Goal: Task Accomplishment & Management: Manage account settings

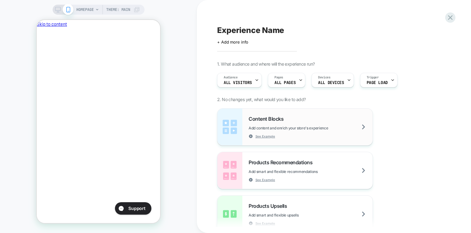
scroll to position [0, 107]
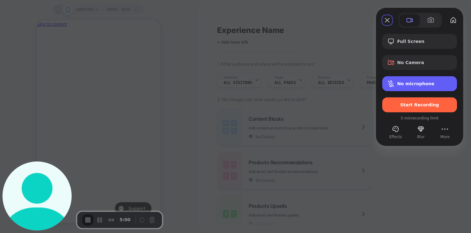
click at [393, 84] on span "Microphone options" at bounding box center [390, 83] width 7 height 7
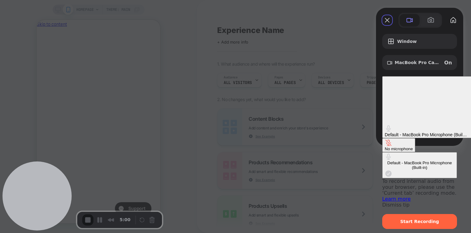
scroll to position [0, 107]
click at [447, 66] on div "On" at bounding box center [448, 63] width 8 height 6
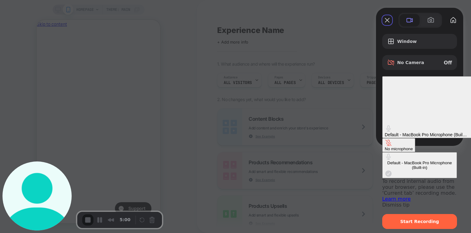
scroll to position [0, 0]
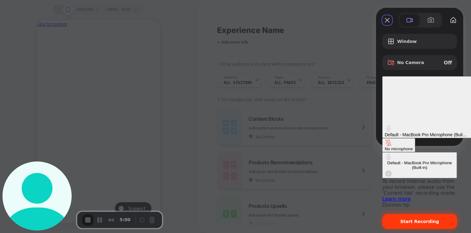
click at [412, 219] on span "Start Recording" at bounding box center [419, 221] width 39 height 5
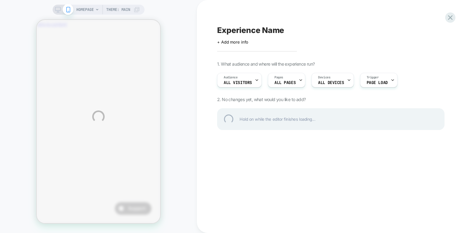
scroll to position [0, 107]
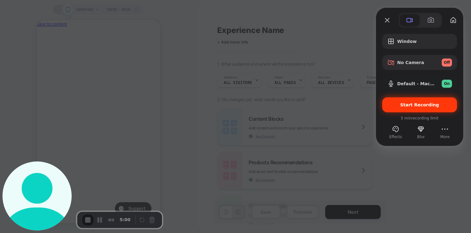
click at [413, 103] on span "Start Recording" at bounding box center [419, 105] width 39 height 5
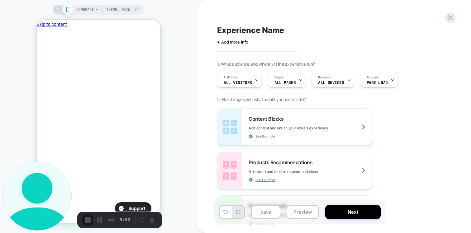
scroll to position [0, 0]
click at [45, 59] on icon "Close" at bounding box center [43, 61] width 4 height 4
click at [308, 139] on div "Content Blocks Add content and enrich your store's experience See Example" at bounding box center [294, 127] width 155 height 37
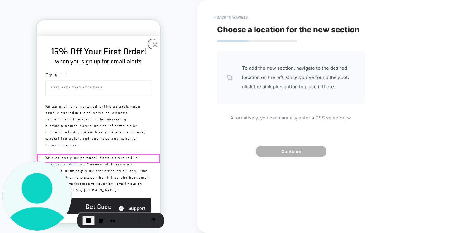
scroll to position [150, 0]
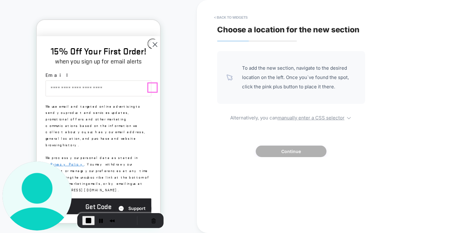
click at [150, 50] on circle "Close dialog" at bounding box center [155, 45] width 10 height 10
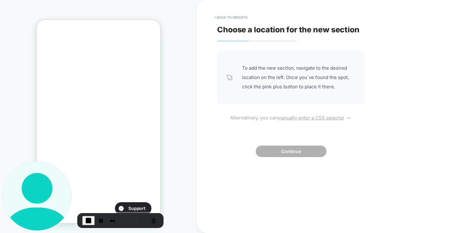
scroll to position [0, 107]
click at [295, 118] on u "manually enter a CSS selector" at bounding box center [311, 118] width 67 height 6
select select "*******"
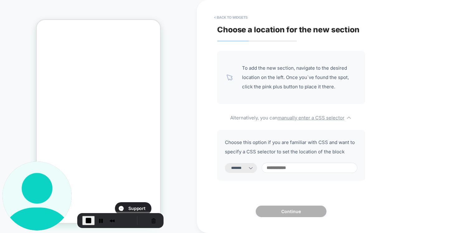
click at [289, 166] on input at bounding box center [310, 168] width 96 height 10
click at [237, 169] on select "**********" at bounding box center [241, 168] width 32 height 10
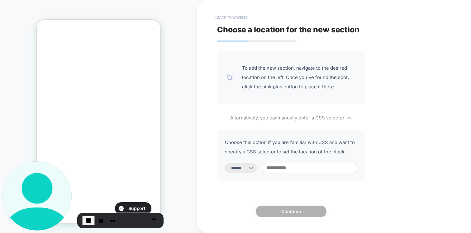
click at [227, 18] on button "< Back to widgets" at bounding box center [231, 17] width 40 height 10
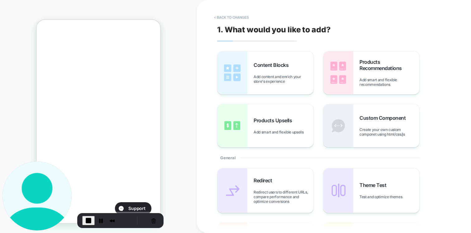
scroll to position [0, 107]
click at [289, 74] on span "Add content and enrich your store's experience" at bounding box center [284, 78] width 60 height 9
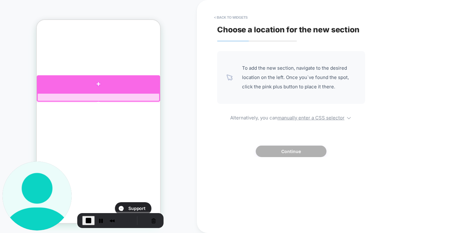
click at [115, 86] on div at bounding box center [98, 83] width 123 height 17
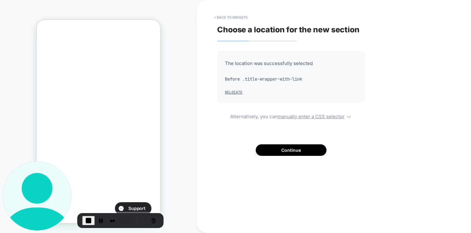
scroll to position [0, 0]
click at [284, 154] on button "Continue" at bounding box center [291, 151] width 71 height 12
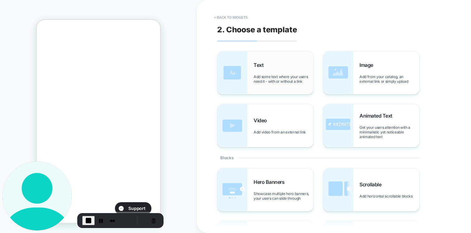
scroll to position [179, 0]
click at [266, 78] on span "Add some text where your users need it - with or without a link" at bounding box center [284, 78] width 60 height 9
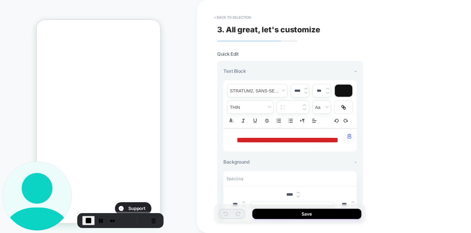
scroll to position [127, 0]
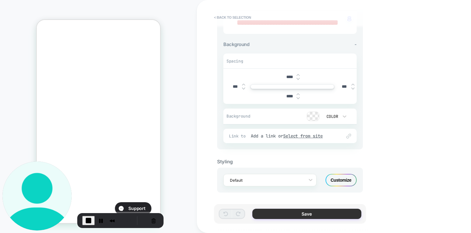
click at [305, 212] on button "Save" at bounding box center [306, 214] width 109 height 10
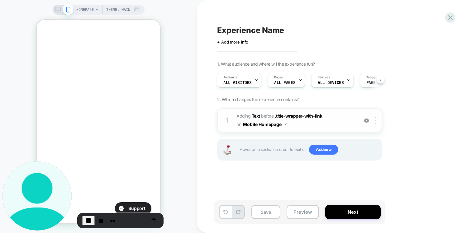
scroll to position [0, 107]
click at [377, 121] on div at bounding box center [377, 120] width 10 height 7
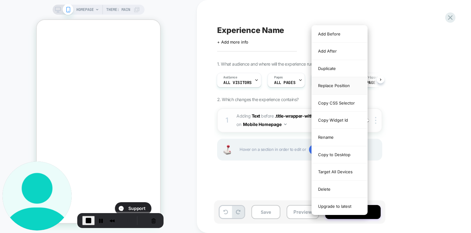
scroll to position [0, 0]
click at [335, 88] on div "Replace Position" at bounding box center [339, 85] width 55 height 17
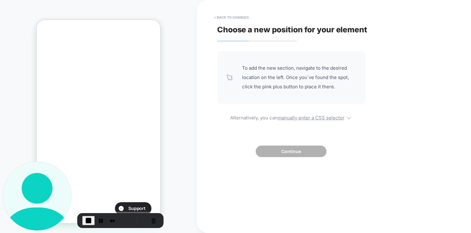
scroll to position [16, 0]
click at [305, 117] on u "manually enter a CSS selector" at bounding box center [311, 118] width 67 height 6
select select "*******"
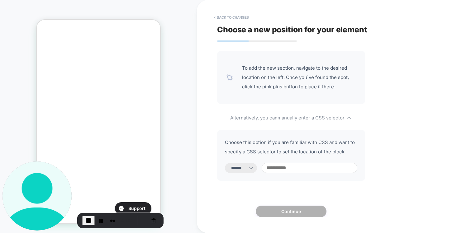
click at [85, 217] on span "End Recording" at bounding box center [88, 220] width 7 height 7
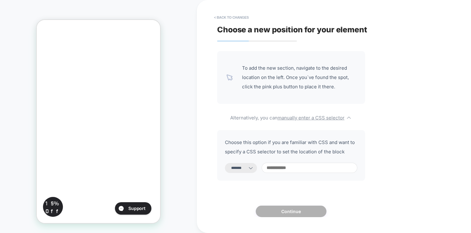
scroll to position [0, 107]
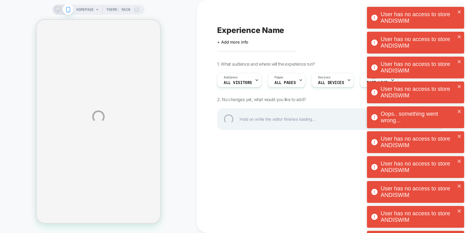
click at [81, 140] on div "HOMEPAGE Theme: MAIN Experience Name Click to edit experience details + Add mor…" at bounding box center [235, 116] width 471 height 233
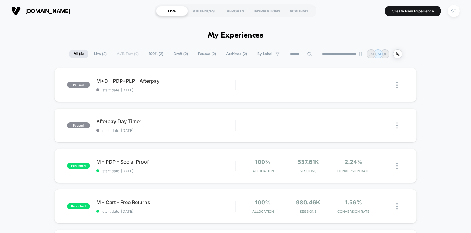
click at [260, 53] on span "By Label" at bounding box center [264, 54] width 15 height 5
click at [365, 58] on div "**********" at bounding box center [235, 54] width 333 height 9
click at [362, 54] on img at bounding box center [361, 54] width 4 height 4
click at [351, 54] on select "**********" at bounding box center [343, 54] width 50 height 4
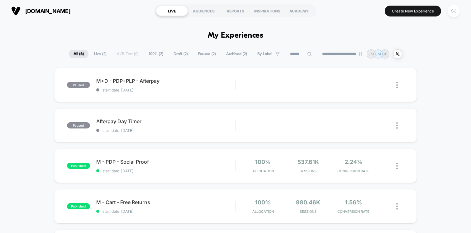
select select "*"
click at [318, 52] on select "**********" at bounding box center [343, 54] width 50 height 4
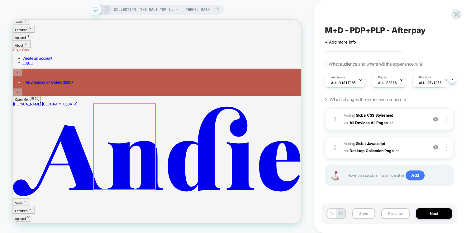
scroll to position [159, 0]
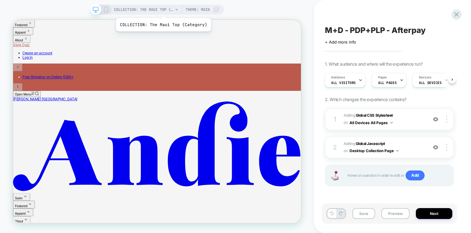
click at [163, 10] on span "COLLECTION: The Maui Top (Category)" at bounding box center [143, 10] width 59 height 10
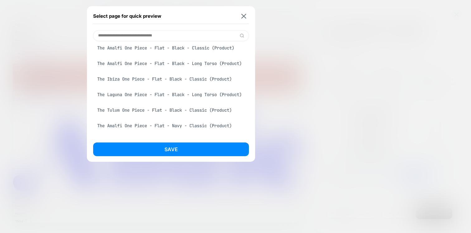
scroll to position [167, 0]
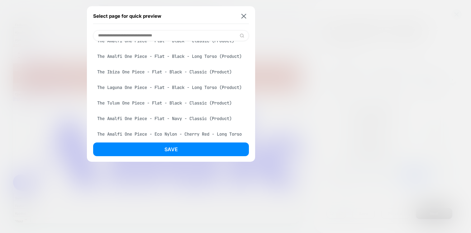
click at [157, 77] on div "The Ibiza One Piece - Flat - Black - Classic (Product)" at bounding box center [171, 72] width 156 height 12
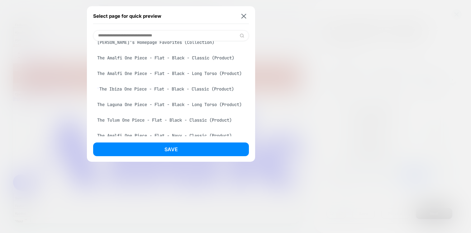
scroll to position [184, 0]
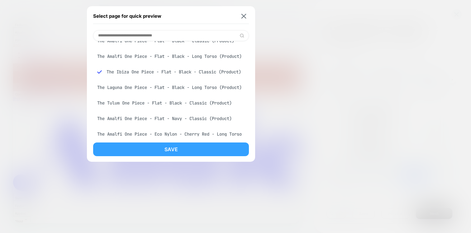
click at [154, 148] on button "Save" at bounding box center [171, 150] width 156 height 14
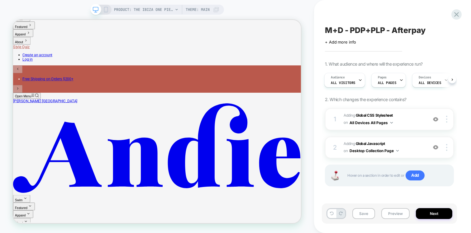
scroll to position [0, 0]
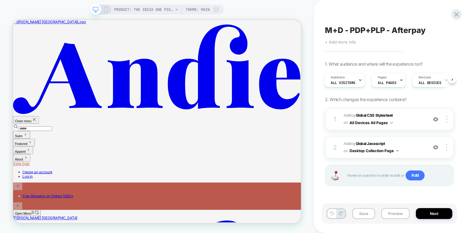
click at [337, 42] on span "+ Add more info" at bounding box center [340, 42] width 31 height 5
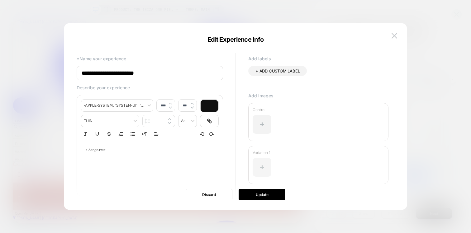
click at [260, 164] on div at bounding box center [262, 167] width 19 height 19
click at [260, 166] on div at bounding box center [262, 167] width 19 height 19
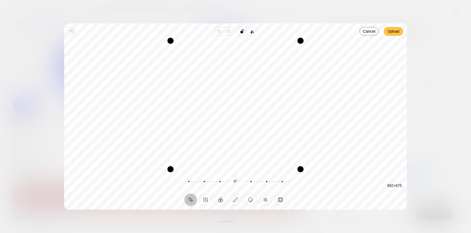
click at [393, 31] on span "Upload" at bounding box center [394, 31] width 12 height 7
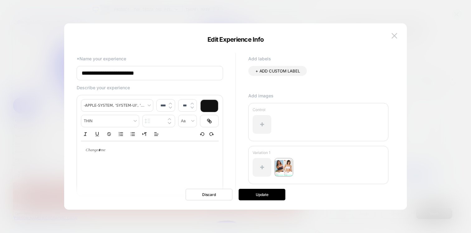
type input "****"
click at [110, 158] on div at bounding box center [150, 150] width 138 height 18
click at [108, 152] on p at bounding box center [147, 151] width 121 height 6
click at [248, 201] on div "**********" at bounding box center [236, 120] width 324 height 180
click at [249, 196] on button "Update" at bounding box center [262, 195] width 47 height 12
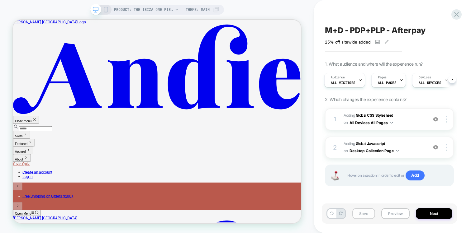
click at [358, 217] on button "Save" at bounding box center [363, 213] width 23 height 11
click at [453, 11] on icon at bounding box center [456, 14] width 8 height 8
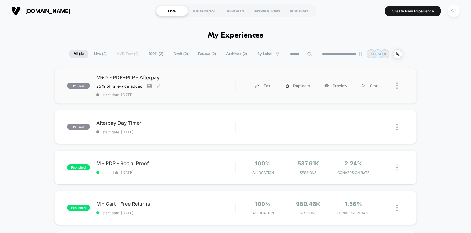
click at [179, 96] on span "start date: 06/08/2025" at bounding box center [165, 95] width 139 height 5
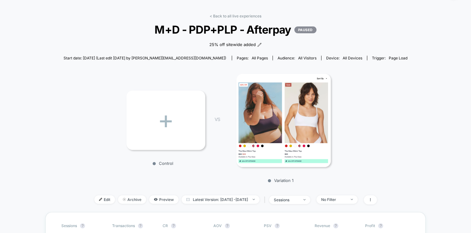
scroll to position [17, 0]
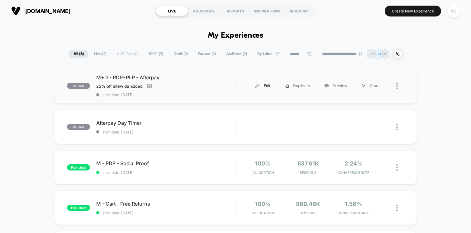
click at [263, 85] on div "Edit" at bounding box center [262, 86] width 29 height 14
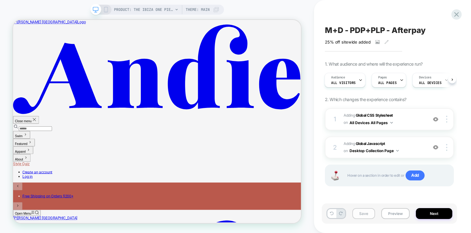
click at [366, 210] on button "Save" at bounding box center [363, 213] width 23 height 11
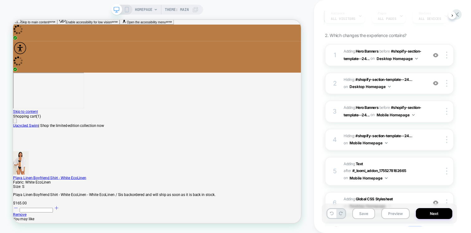
scroll to position [74, 0]
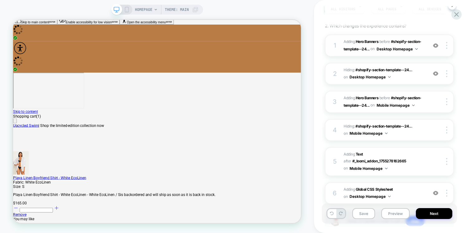
click at [436, 46] on img at bounding box center [435, 45] width 5 height 5
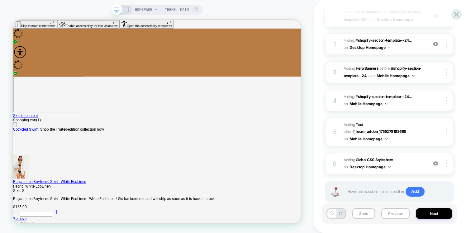
scroll to position [0, 0]
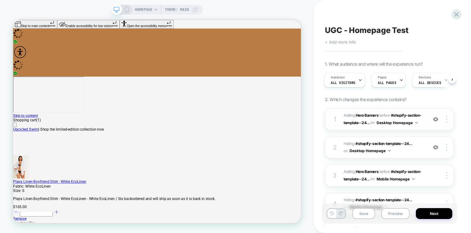
click at [343, 42] on span "+ Add more info" at bounding box center [340, 42] width 31 height 5
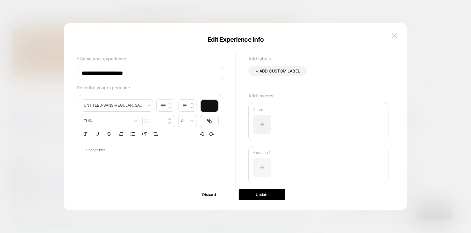
click at [255, 164] on div at bounding box center [262, 167] width 19 height 19
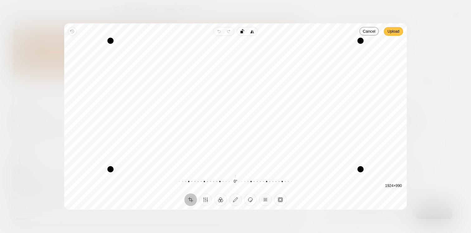
click at [391, 28] on span "Upload" at bounding box center [394, 31] width 12 height 7
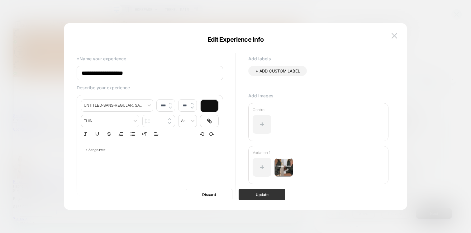
click at [259, 195] on button "Update" at bounding box center [262, 195] width 47 height 12
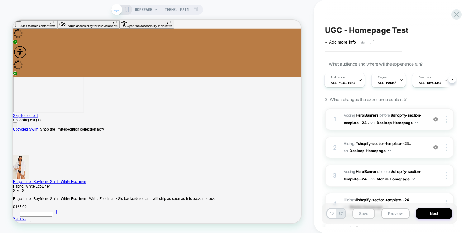
click at [362, 215] on button "Save" at bounding box center [363, 213] width 23 height 11
click at [147, 9] on span "HOMEPAGE" at bounding box center [143, 10] width 17 height 10
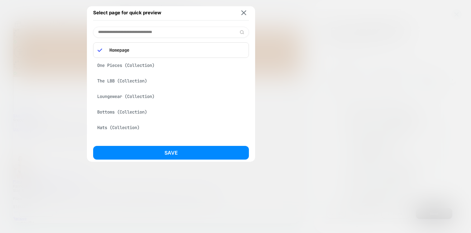
click at [297, 17] on div at bounding box center [235, 116] width 471 height 233
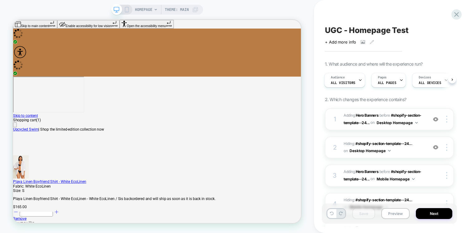
click at [129, 9] on div "HOMEPAGE Theme: MAIN" at bounding box center [157, 10] width 92 height 10
click at [125, 10] on rect at bounding box center [126, 9] width 3 height 5
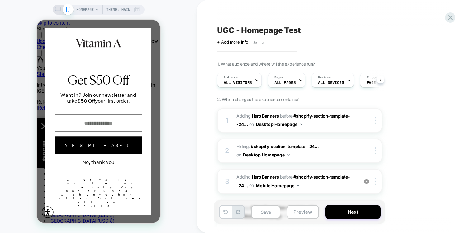
scroll to position [0, 0]
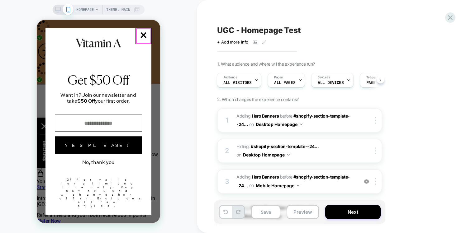
click at [143, 33] on button "Close Closes Web Dialog" at bounding box center [144, 36] width 16 height 16
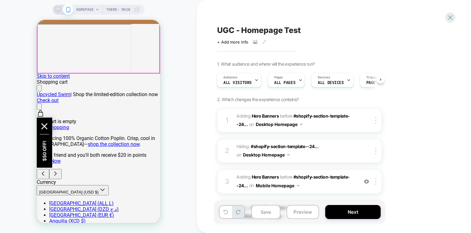
scroll to position [0, 0]
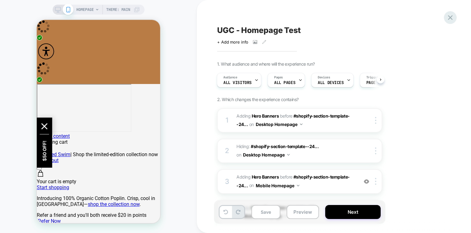
click at [450, 14] on icon at bounding box center [450, 17] width 8 height 8
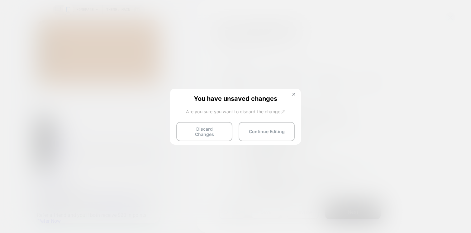
click at [293, 94] on img at bounding box center [293, 94] width 3 height 3
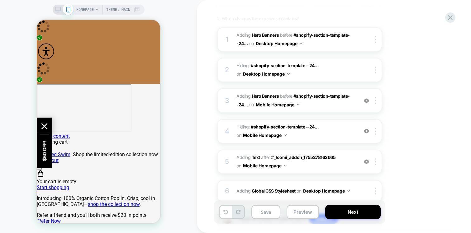
scroll to position [113, 0]
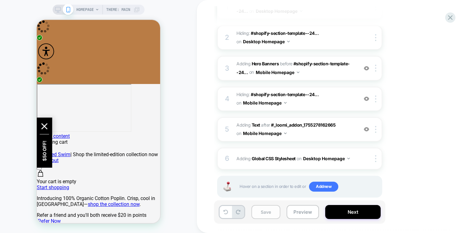
click at [265, 211] on button "Save" at bounding box center [265, 212] width 29 height 14
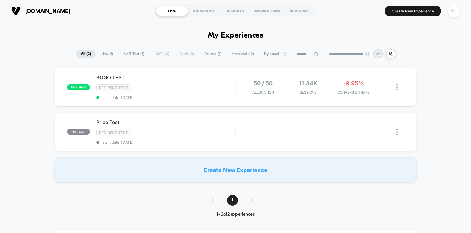
drag, startPoint x: 405, startPoint y: 8, endPoint x: 217, endPoint y: 42, distance: 191.2
click at [217, 42] on div "**********" at bounding box center [235, 116] width 471 height 233
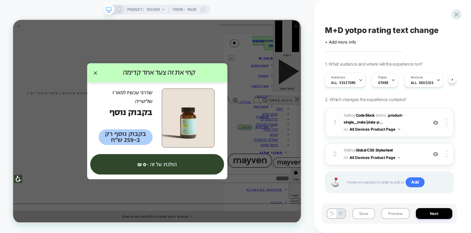
click at [435, 123] on img at bounding box center [435, 122] width 5 height 5
click at [436, 154] on img at bounding box center [435, 154] width 5 height 5
click at [436, 122] on img at bounding box center [435, 122] width 5 height 5
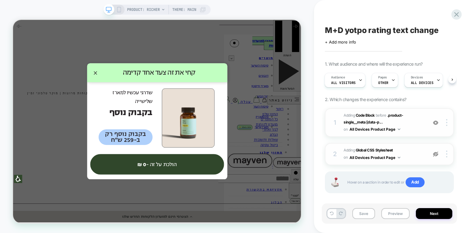
click at [437, 152] on img at bounding box center [435, 154] width 5 height 5
click at [435, 122] on img at bounding box center [435, 122] width 5 height 5
click at [436, 155] on img at bounding box center [435, 154] width 5 height 5
click at [437, 124] on img at bounding box center [435, 122] width 5 height 5
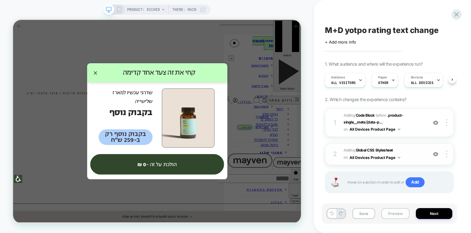
click at [399, 209] on button "Preview" at bounding box center [395, 213] width 28 height 11
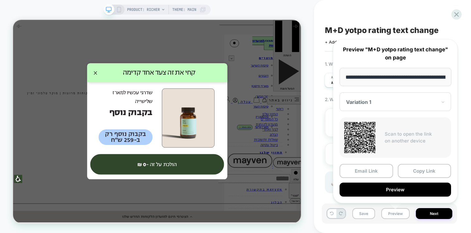
click at [394, 101] on div at bounding box center [391, 102] width 91 height 6
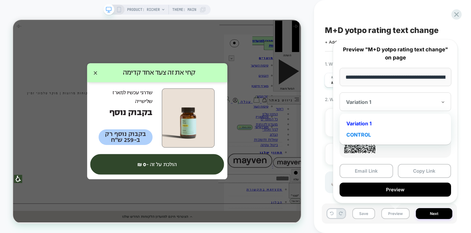
click at [369, 134] on div "CONTROL" at bounding box center [395, 134] width 105 height 11
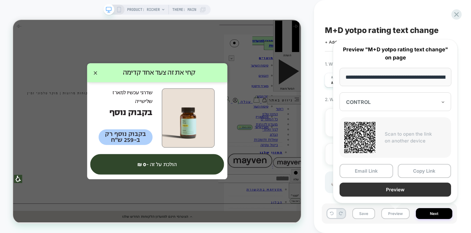
click at [390, 188] on button "Preview" at bounding box center [396, 190] width 112 height 14
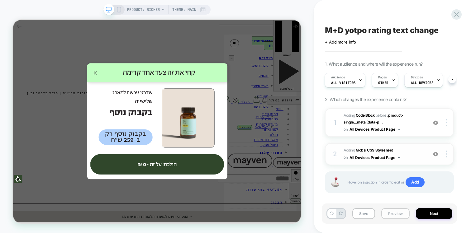
click at [388, 217] on button "Preview" at bounding box center [395, 213] width 28 height 11
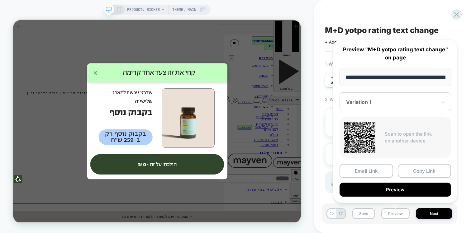
click at [370, 99] on div at bounding box center [391, 102] width 91 height 6
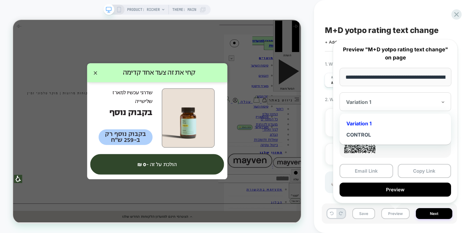
click at [363, 118] on div "Variation 1" at bounding box center [395, 123] width 105 height 11
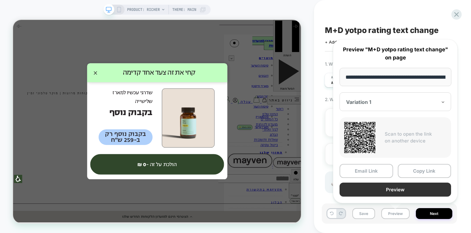
click at [380, 188] on button "Preview" at bounding box center [396, 190] width 112 height 14
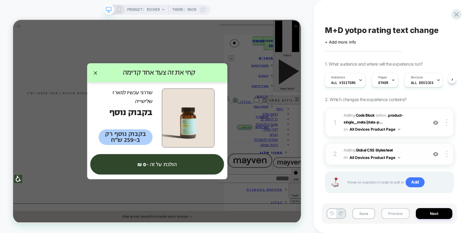
click at [395, 214] on button "Preview" at bounding box center [395, 213] width 28 height 11
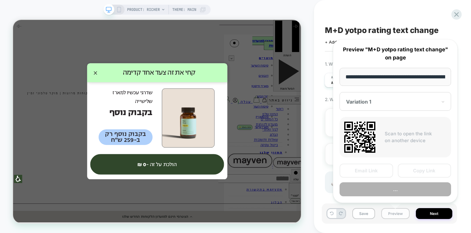
scroll to position [0, 52]
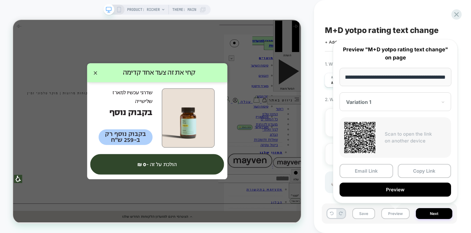
click at [379, 106] on div "Variation 1" at bounding box center [396, 102] width 112 height 19
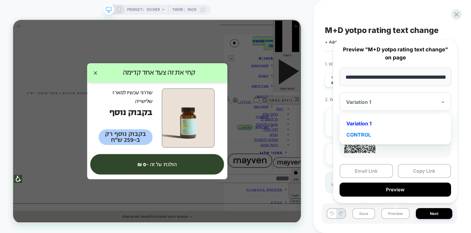
click at [372, 134] on div "CONTROL" at bounding box center [395, 134] width 105 height 11
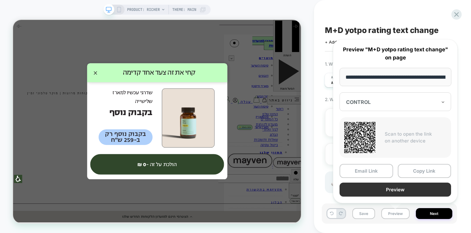
click at [375, 188] on button "Preview" at bounding box center [396, 190] width 112 height 14
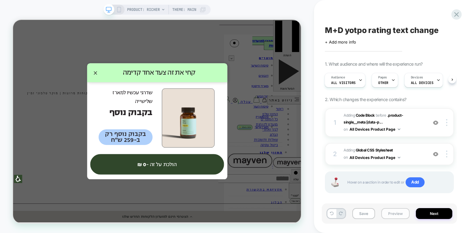
click at [396, 218] on button "Preview" at bounding box center [395, 213] width 28 height 11
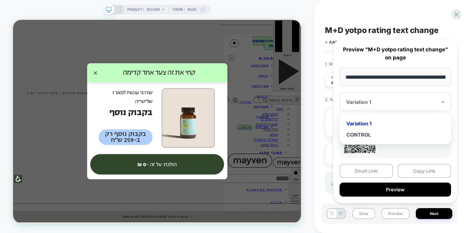
click at [380, 108] on div "Variation 1" at bounding box center [396, 102] width 112 height 19
click at [376, 135] on div "CONTROL" at bounding box center [395, 134] width 105 height 11
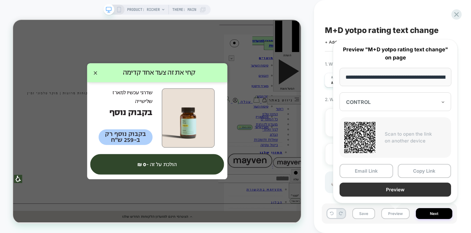
click at [379, 189] on button "Preview" at bounding box center [396, 190] width 112 height 14
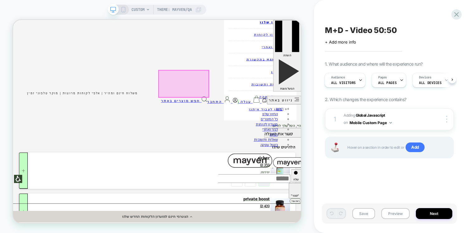
scroll to position [177, 0]
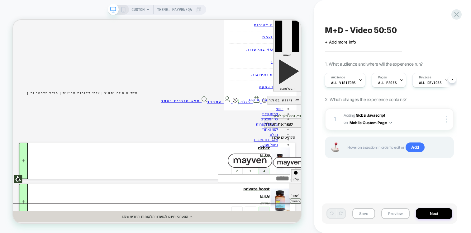
click at [121, 8] on icon at bounding box center [124, 10] width 6 height 6
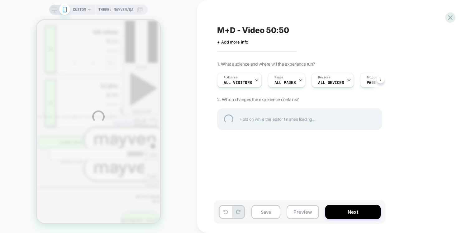
click at [302, 210] on div "CUSTOM Theme: mayven/qa M+D - Video 50:50 Click to edit experience details + Ad…" at bounding box center [235, 116] width 471 height 233
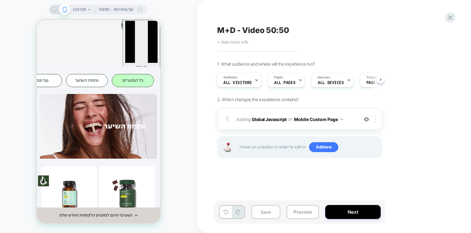
click at [244, 42] on span "+ Add more info" at bounding box center [232, 42] width 31 height 5
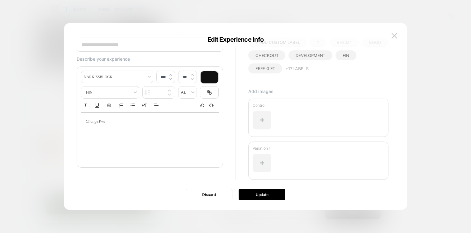
scroll to position [33, 0]
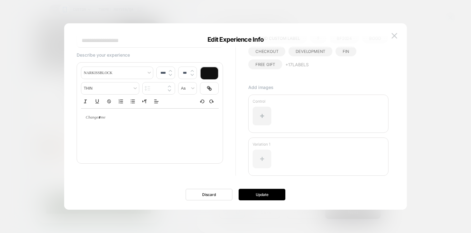
click at [262, 158] on div at bounding box center [262, 159] width 19 height 19
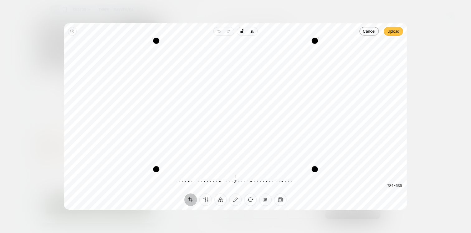
click at [394, 31] on span "Upload" at bounding box center [394, 31] width 12 height 7
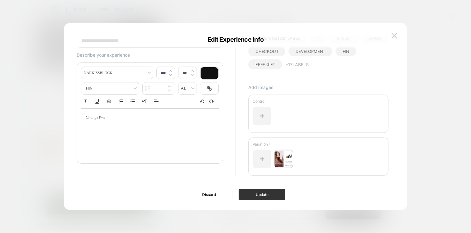
click at [263, 194] on button "Update" at bounding box center [262, 195] width 47 height 12
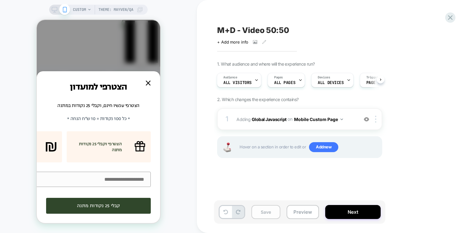
click at [262, 212] on button "Save" at bounding box center [265, 212] width 29 height 14
click at [147, 81] on link at bounding box center [148, 83] width 5 height 5
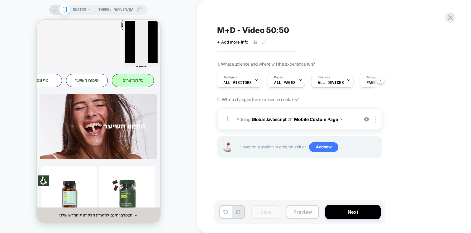
click at [304, 218] on button "Preview" at bounding box center [303, 212] width 32 height 14
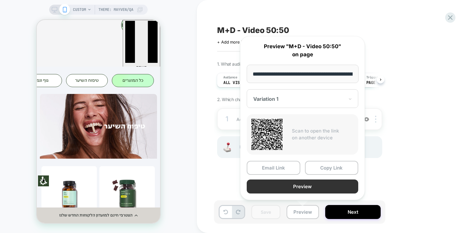
click at [292, 188] on button "Preview" at bounding box center [303, 187] width 112 height 14
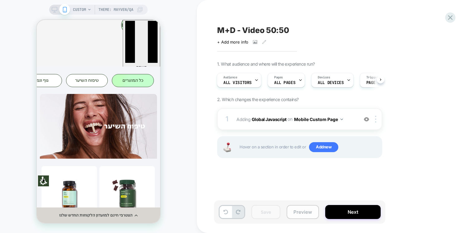
click at [301, 211] on button "Preview" at bounding box center [303, 212] width 32 height 14
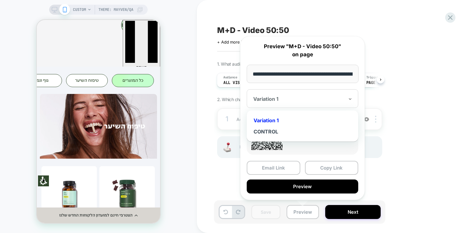
click at [284, 95] on div "Variation 1" at bounding box center [303, 98] width 112 height 19
click at [280, 132] on div "CONTROL" at bounding box center [302, 131] width 105 height 11
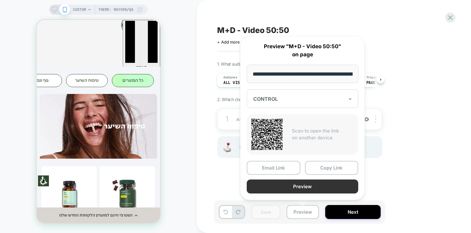
click at [286, 183] on button "Preview" at bounding box center [303, 187] width 112 height 14
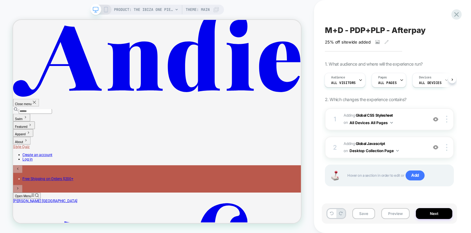
scroll to position [24, 0]
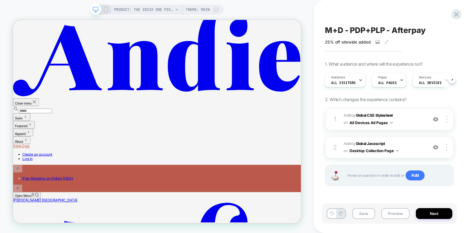
click at [106, 10] on icon at bounding box center [106, 10] width 6 height 6
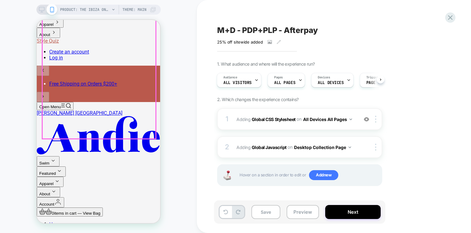
scroll to position [91, 0]
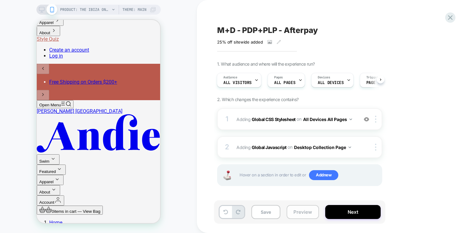
click at [301, 208] on button "Preview" at bounding box center [303, 212] width 32 height 14
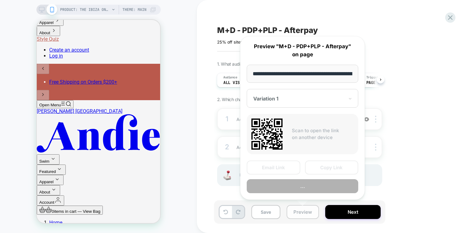
scroll to position [0, 104]
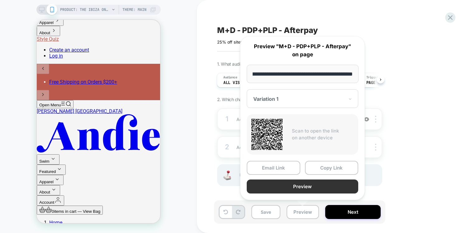
click at [293, 188] on button "Preview" at bounding box center [303, 187] width 112 height 14
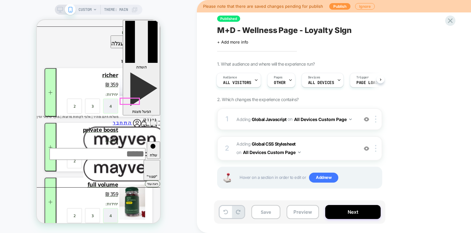
scroll to position [250, 0]
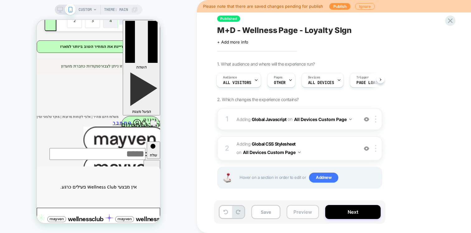
click at [311, 212] on button "Preview" at bounding box center [303, 212] width 32 height 14
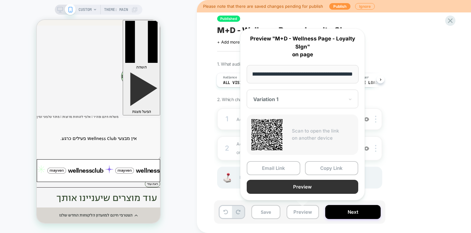
scroll to position [0, 0]
click at [295, 187] on button "Preview" at bounding box center [303, 187] width 112 height 14
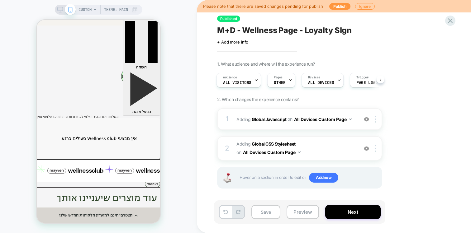
scroll to position [342, 0]
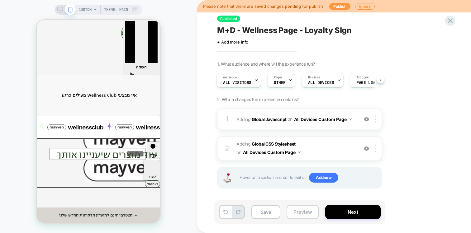
click at [300, 208] on button "Preview" at bounding box center [303, 212] width 32 height 14
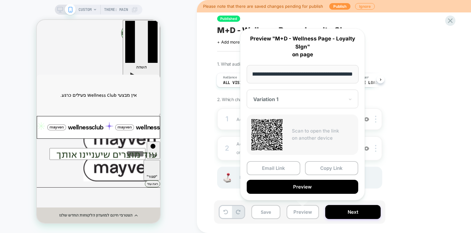
scroll to position [0, 0]
click at [275, 97] on div at bounding box center [298, 99] width 91 height 6
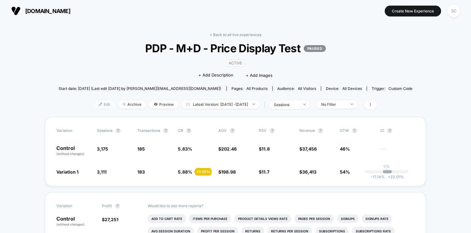
click at [95, 103] on span "Edit" at bounding box center [104, 104] width 21 height 8
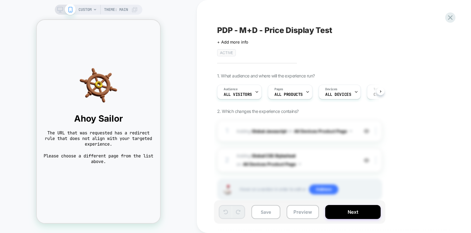
scroll to position [0, 0]
click at [174, 135] on div "CUSTOM Theme: MAIN" at bounding box center [98, 116] width 197 height 221
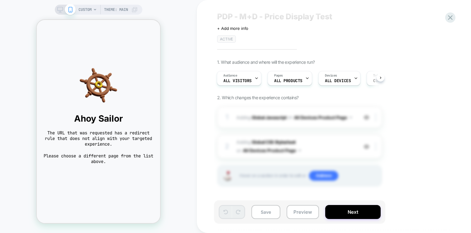
scroll to position [0, 0]
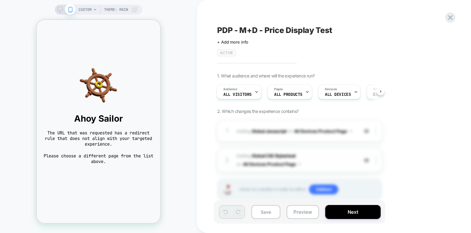
click at [300, 153] on span "Adding Global CSS Stylesheet on All Devices Product Page" at bounding box center [295, 160] width 119 height 17
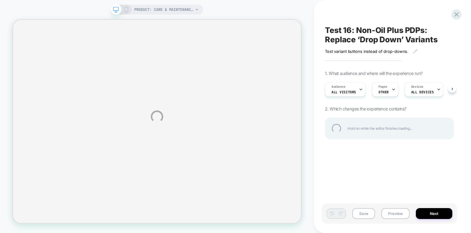
click at [417, 51] on div "PRODUCT: Care & Maintenance Brochure PRODUCT: Care & Maintenance Brochure Test …" at bounding box center [235, 116] width 471 height 233
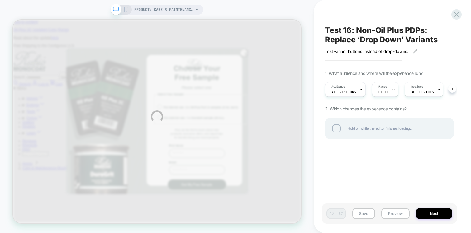
click at [414, 52] on div "PRODUCT: Care & Maintenance Brochure PRODUCT: Care & Maintenance Brochure Test …" at bounding box center [235, 116] width 471 height 233
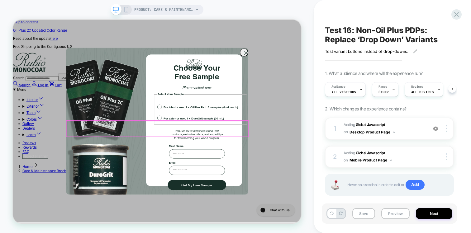
scroll to position [0, 0]
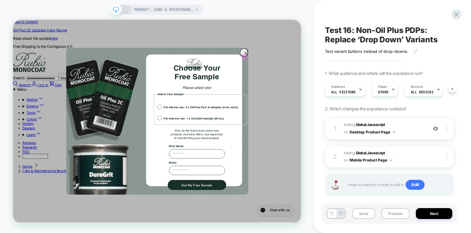
click at [322, 67] on circle "Close dialog" at bounding box center [323, 64] width 10 height 10
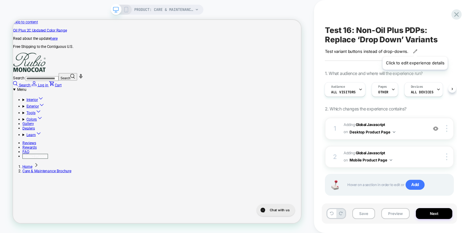
click at [415, 49] on icon at bounding box center [415, 51] width 4 height 4
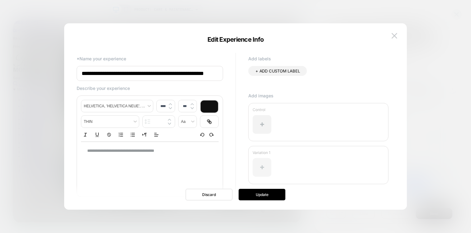
click at [260, 165] on div at bounding box center [262, 167] width 19 height 19
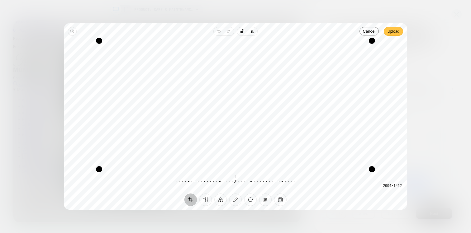
click at [394, 29] on span "Upload" at bounding box center [394, 31] width 12 height 7
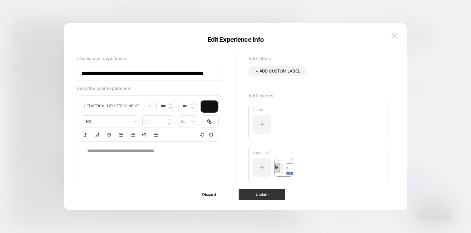
click at [257, 194] on button "Update" at bounding box center [262, 195] width 47 height 12
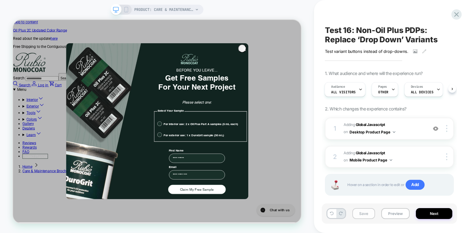
click at [366, 214] on button "Save" at bounding box center [363, 213] width 23 height 11
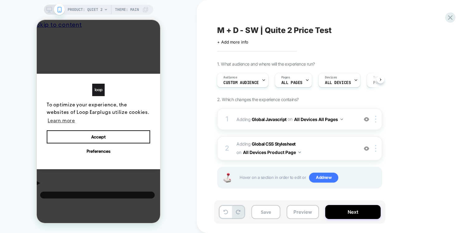
scroll to position [0, 5]
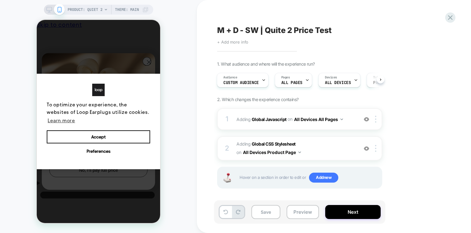
click at [237, 41] on span "+ Add more info" at bounding box center [232, 42] width 31 height 5
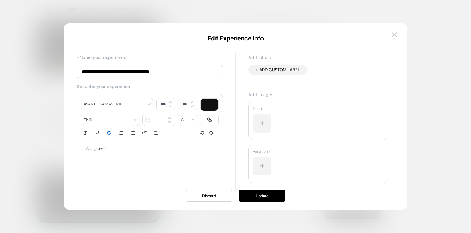
scroll to position [0, 0]
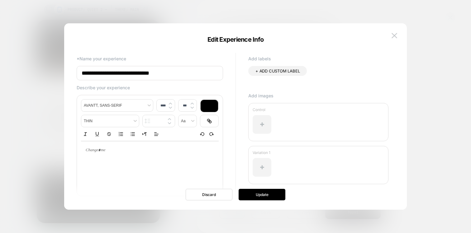
click at [98, 153] on p at bounding box center [147, 151] width 121 height 6
type input "****"
click at [89, 153] on span "**********" at bounding box center [148, 154] width 122 height 11
click at [260, 161] on div at bounding box center [262, 167] width 19 height 19
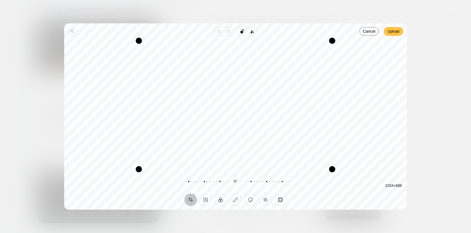
click at [392, 32] on span "Upload" at bounding box center [394, 31] width 12 height 7
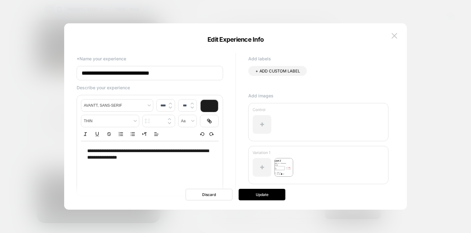
click at [167, 152] on span "**********" at bounding box center [148, 154] width 122 height 11
click at [262, 169] on div at bounding box center [262, 167] width 19 height 19
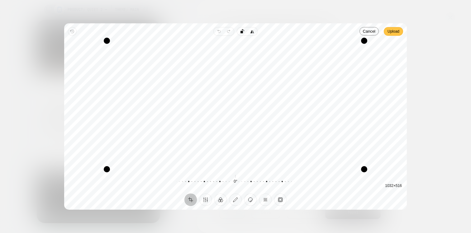
click at [393, 32] on span "Upload" at bounding box center [394, 31] width 12 height 7
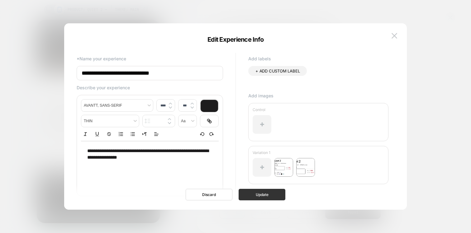
click at [256, 195] on button "Update" at bounding box center [262, 195] width 47 height 12
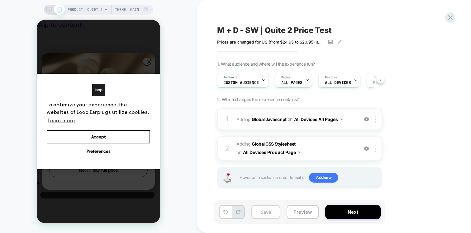
click at [267, 217] on button "Save" at bounding box center [265, 212] width 29 height 14
click at [304, 210] on button "Preview" at bounding box center [303, 212] width 32 height 14
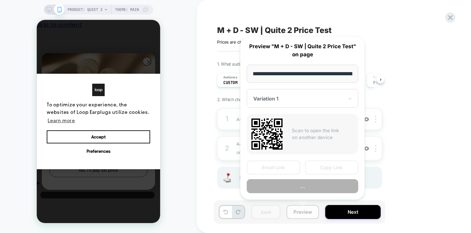
scroll to position [0, 57]
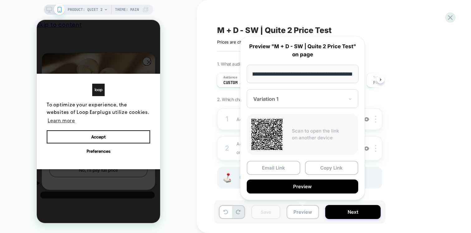
click at [286, 89] on div "Variation 1" at bounding box center [303, 98] width 112 height 19
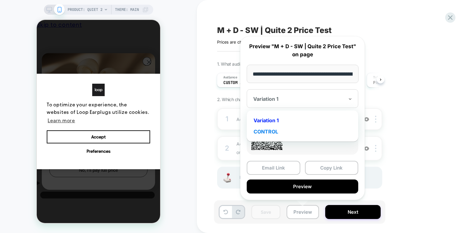
click at [275, 129] on div "CONTROL" at bounding box center [302, 131] width 105 height 11
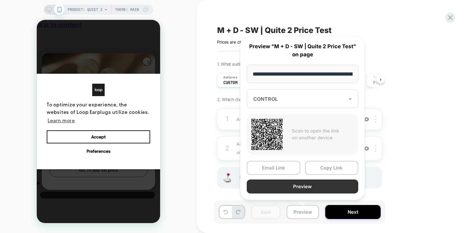
click at [280, 186] on button "Preview" at bounding box center [303, 187] width 112 height 14
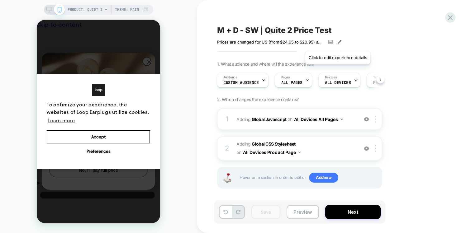
click at [340, 43] on icon at bounding box center [339, 42] width 4 height 4
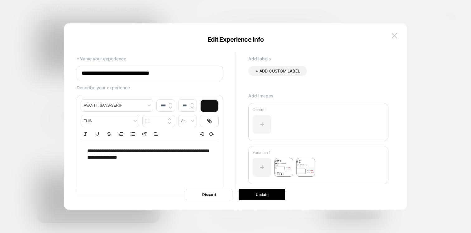
click at [260, 128] on div at bounding box center [262, 124] width 19 height 19
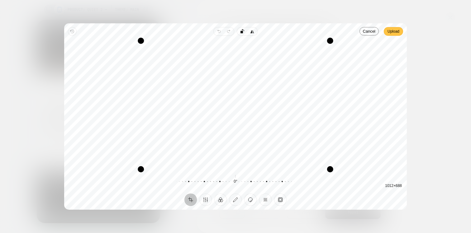
click at [388, 32] on span "Upload" at bounding box center [394, 31] width 12 height 7
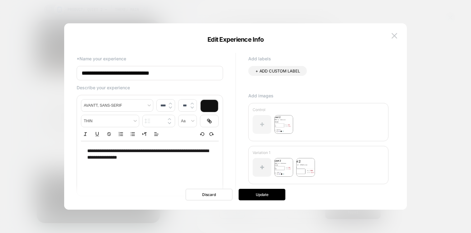
click at [262, 125] on div at bounding box center [262, 124] width 19 height 19
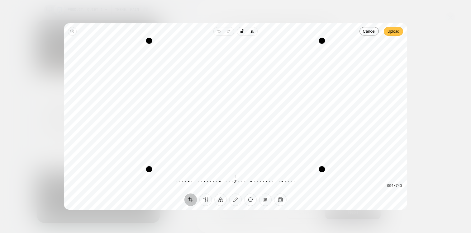
click at [389, 31] on span "Upload" at bounding box center [394, 31] width 12 height 7
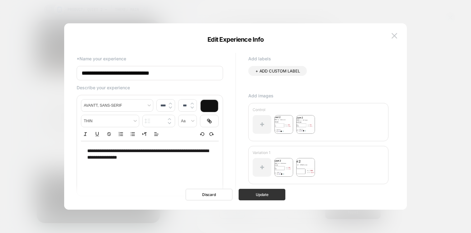
click at [254, 196] on button "Update" at bounding box center [262, 195] width 47 height 12
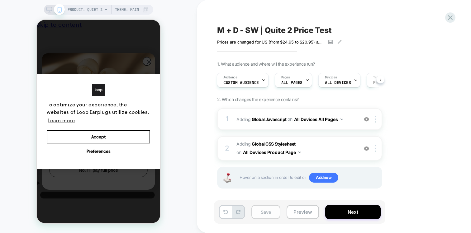
click at [255, 211] on button "Save" at bounding box center [265, 212] width 29 height 14
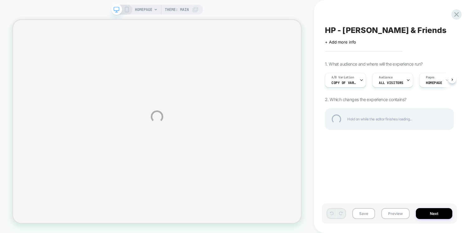
click at [346, 33] on div "HP - [PERSON_NAME] & Friends" at bounding box center [389, 30] width 129 height 9
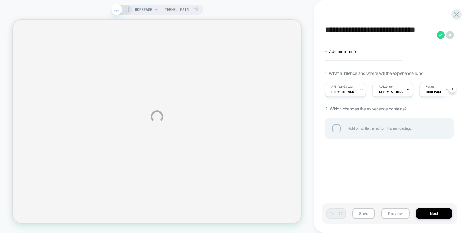
click at [432, 13] on div "**********" at bounding box center [235, 116] width 471 height 233
click at [447, 30] on div "**********" at bounding box center [389, 35] width 129 height 19
click at [450, 35] on div "**********" at bounding box center [389, 35] width 129 height 19
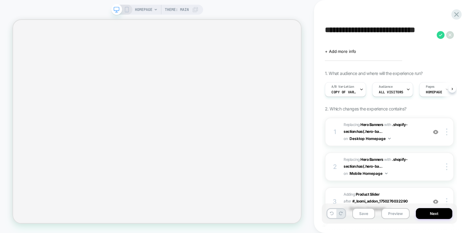
scroll to position [0, 0]
click at [449, 36] on icon at bounding box center [450, 35] width 8 height 8
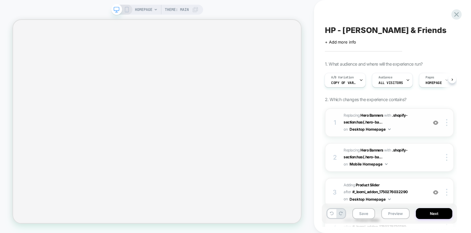
click at [436, 121] on img at bounding box center [435, 122] width 5 height 5
click at [434, 122] on img at bounding box center [435, 122] width 5 height 5
click at [351, 41] on span "+ Add more info" at bounding box center [340, 42] width 31 height 5
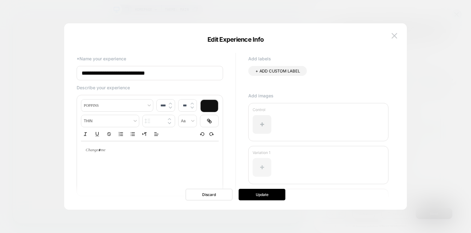
click at [263, 166] on div at bounding box center [262, 167] width 19 height 19
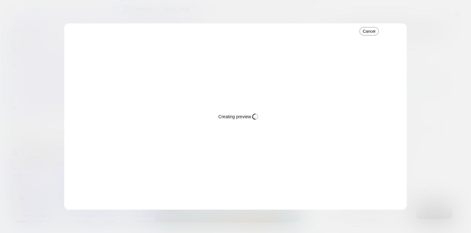
scroll to position [0, 0]
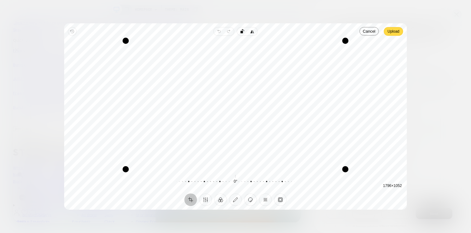
click at [393, 36] on div "Recenter 1796 × 1052" at bounding box center [235, 105] width 343 height 139
click at [393, 32] on span "Upload" at bounding box center [394, 31] width 12 height 7
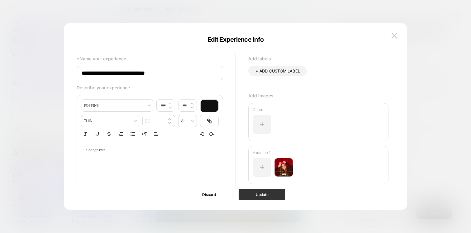
click at [252, 196] on button "Update" at bounding box center [262, 195] width 47 height 12
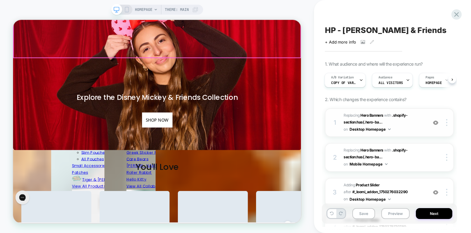
scroll to position [216, 0]
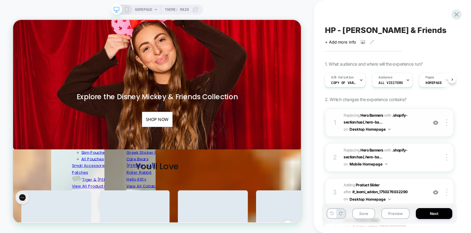
click at [436, 121] on img at bounding box center [435, 122] width 5 height 5
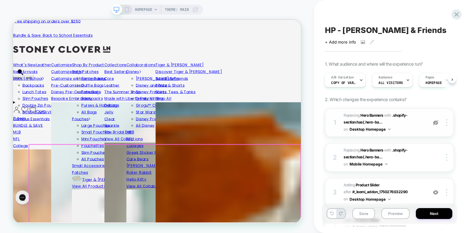
scroll to position [0, 0]
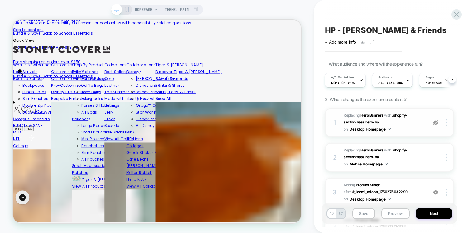
click at [436, 123] on img at bounding box center [435, 122] width 5 height 5
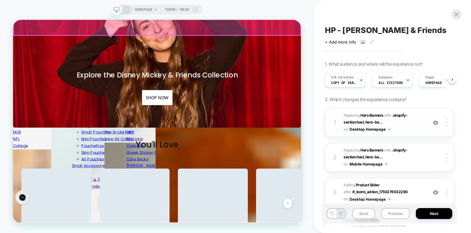
scroll to position [250, 0]
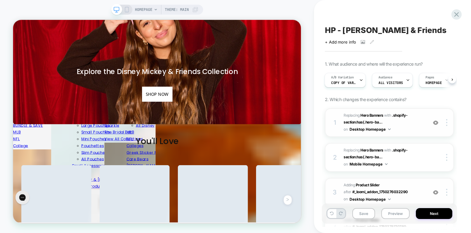
click at [436, 192] on img at bounding box center [435, 192] width 5 height 5
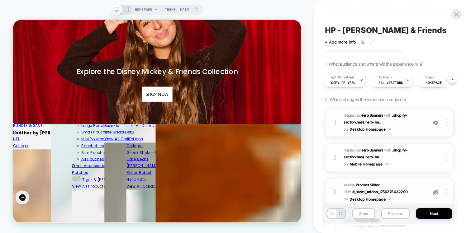
click at [436, 192] on img at bounding box center [435, 192] width 5 height 5
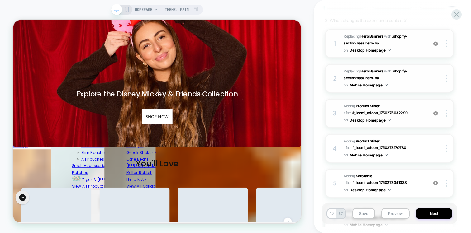
scroll to position [0, 0]
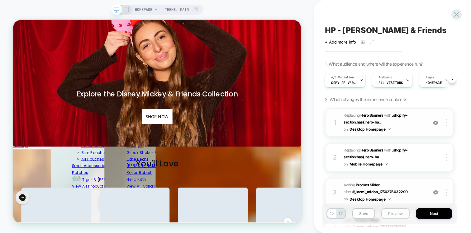
click at [389, 213] on button "Preview" at bounding box center [395, 213] width 28 height 11
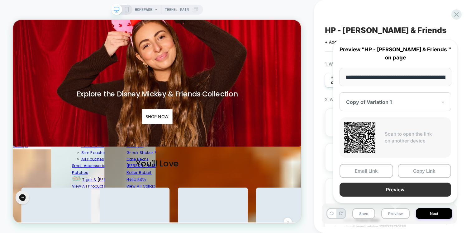
click at [381, 196] on button "Preview" at bounding box center [396, 190] width 112 height 14
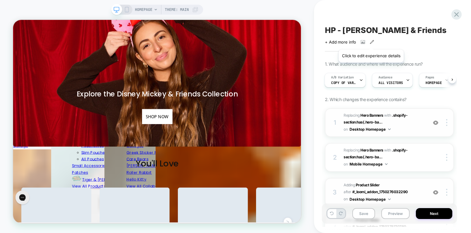
click at [370, 42] on icon at bounding box center [372, 42] width 4 height 4
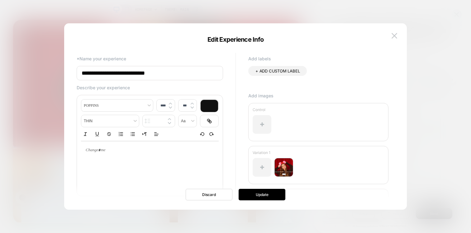
click at [251, 124] on div "Control" at bounding box center [318, 122] width 140 height 38
click at [259, 123] on div at bounding box center [262, 124] width 19 height 19
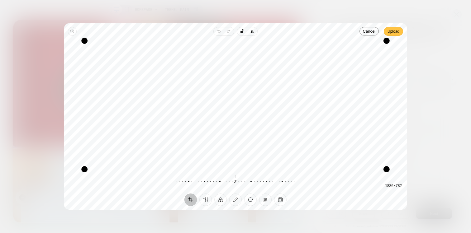
click at [394, 35] on span "Upload" at bounding box center [394, 31] width 12 height 9
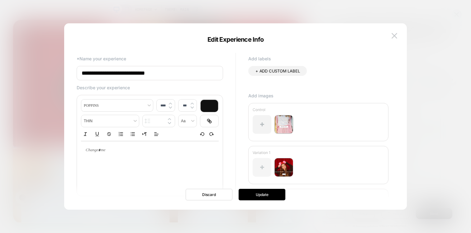
click at [258, 167] on div at bounding box center [262, 167] width 19 height 19
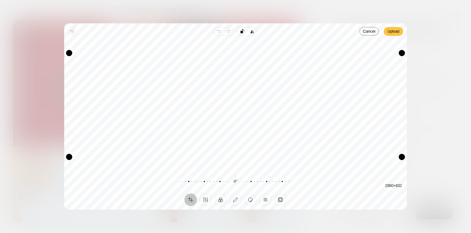
click at [389, 34] on span "Upload" at bounding box center [394, 31] width 12 height 7
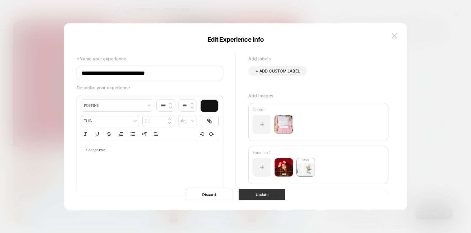
click at [256, 197] on button "Update" at bounding box center [262, 195] width 47 height 12
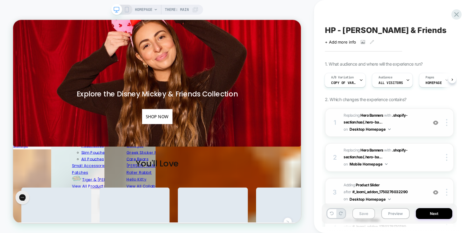
click at [366, 212] on button "Save" at bounding box center [363, 213] width 23 height 11
click at [453, 11] on icon at bounding box center [456, 14] width 8 height 8
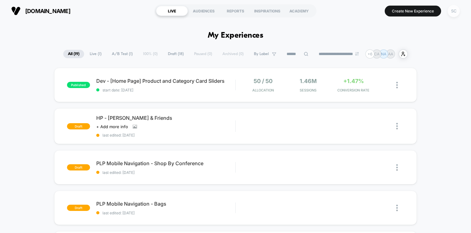
click at [455, 10] on div "SC" at bounding box center [454, 11] width 12 height 12
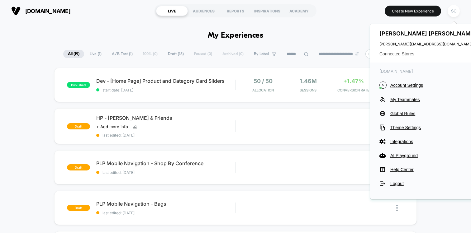
click at [391, 53] on span "Connected Stores" at bounding box center [429, 53] width 98 height 5
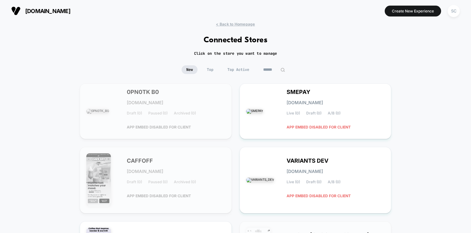
click at [273, 69] on input at bounding box center [274, 69] width 31 height 9
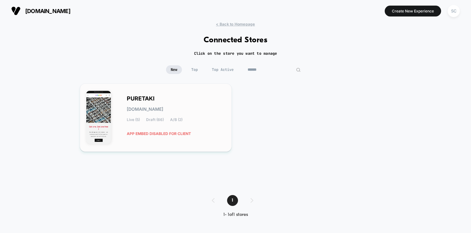
type input "******"
click at [169, 99] on div "PURETAKI puretaki.myshopify.com Live (5) Draft (66) A/B (2) APP EMBED DISABLED …" at bounding box center [176, 118] width 98 height 43
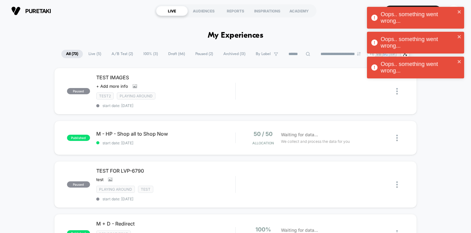
type input "***"
click at [458, 10] on icon "close" at bounding box center [459, 11] width 4 height 5
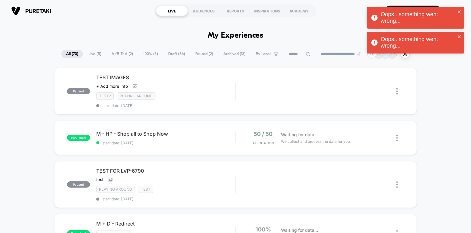
click at [461, 6] on div "Oops.. something went wrong... Oops.. something went wrong..." at bounding box center [416, 32] width 100 height 52
click at [460, 11] on icon "close" at bounding box center [459, 11] width 3 height 3
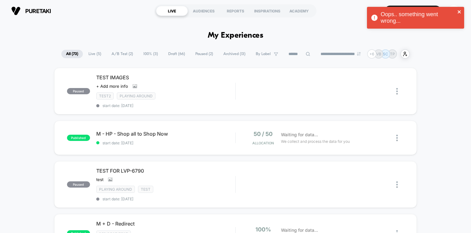
click at [460, 12] on icon "close" at bounding box center [459, 11] width 4 height 5
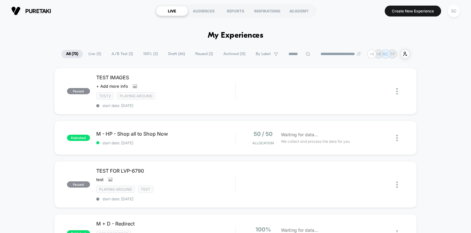
click at [450, 12] on div "Oops.. something went wrong..." at bounding box center [416, 19] width 100 height 27
click at [454, 14] on div "SC" at bounding box center [454, 11] width 12 height 12
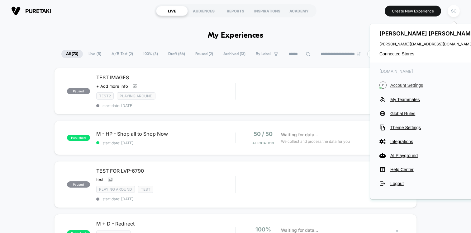
click at [402, 84] on span "Account Settings" at bounding box center [434, 85] width 88 height 5
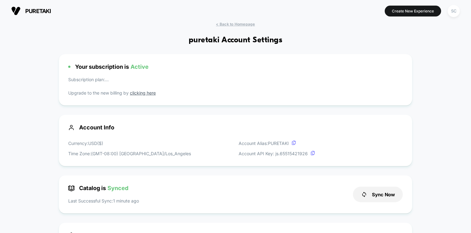
scroll to position [84, 0]
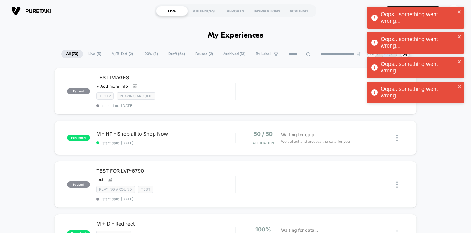
click at [457, 8] on div "Oops.. something went wrong..." at bounding box center [415, 18] width 97 height 22
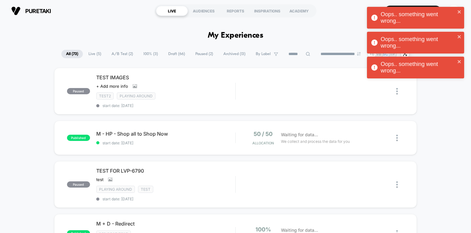
click at [455, 10] on div "Oops.. something went wrong... Oops.. something went wrong... Oops.. something …" at bounding box center [416, 44] width 100 height 77
click at [461, 11] on icon "close" at bounding box center [459, 11] width 4 height 5
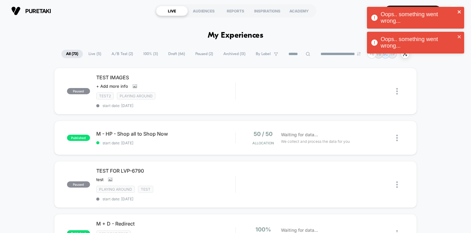
click at [461, 12] on icon "close" at bounding box center [459, 11] width 4 height 5
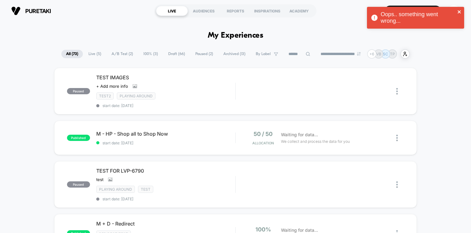
click at [461, 13] on icon "close" at bounding box center [459, 11] width 4 height 5
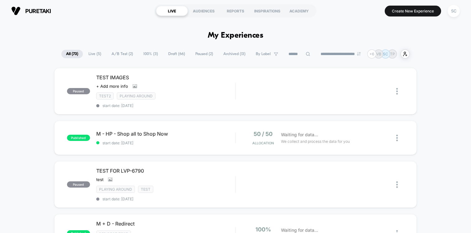
click at [453, 13] on div "Oops.. something went wrong..." at bounding box center [416, 19] width 100 height 27
click at [453, 13] on div "**********" at bounding box center [235, 116] width 471 height 233
click at [453, 13] on div "SC" at bounding box center [454, 11] width 12 height 12
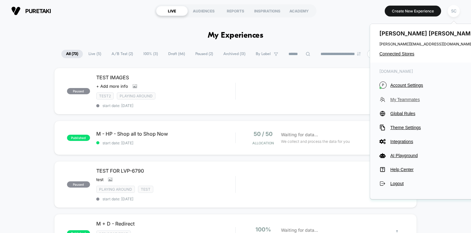
click at [412, 97] on button "My Teammates" at bounding box center [429, 100] width 98 height 6
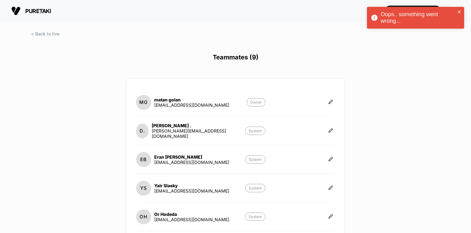
click at [462, 12] on div "Oops.. something went wrong..." at bounding box center [415, 18] width 97 height 22
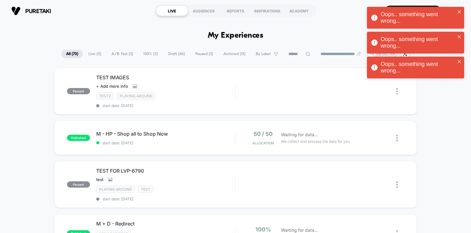
click at [455, 10] on div "Oops.. something went wrong..." at bounding box center [414, 17] width 88 height 17
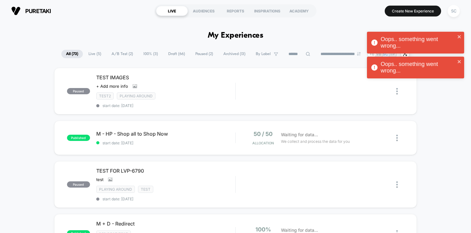
click at [453, 10] on div "Oops.. something went wrong... Oops.. something went wrong... Oops.. something …" at bounding box center [416, 44] width 100 height 77
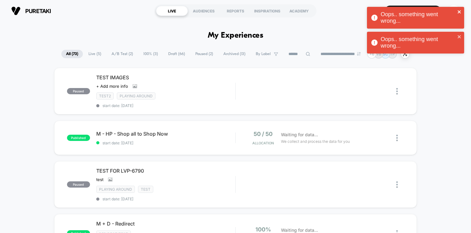
click at [458, 12] on icon "close" at bounding box center [459, 11] width 4 height 5
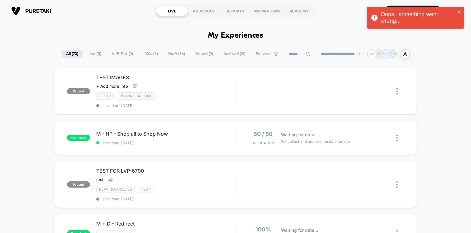
click at [451, 17] on div "Oops.. something went wrong..." at bounding box center [418, 17] width 75 height 13
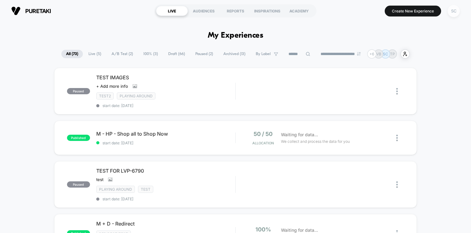
click at [455, 10] on div "SC" at bounding box center [454, 11] width 12 height 12
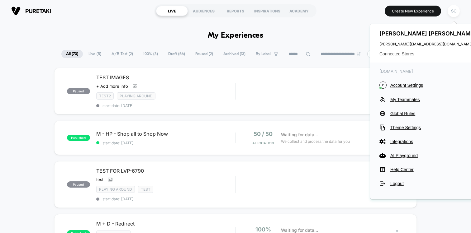
click at [399, 54] on span "Connected Stores" at bounding box center [429, 53] width 98 height 5
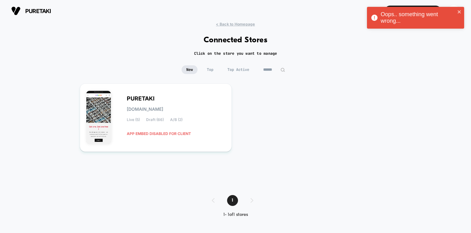
click at [274, 72] on input "******" at bounding box center [274, 69] width 31 height 9
click at [274, 72] on input "******" at bounding box center [274, 69] width 62 height 9
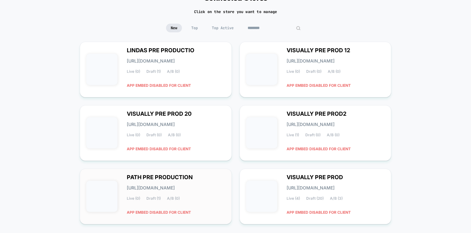
scroll to position [37, 0]
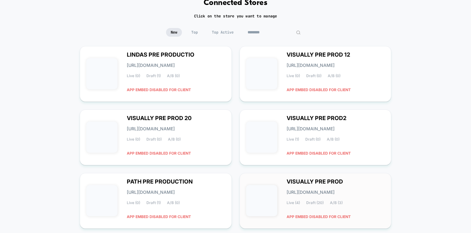
type input "********"
click at [298, 202] on span "Live (4)" at bounding box center [293, 203] width 13 height 4
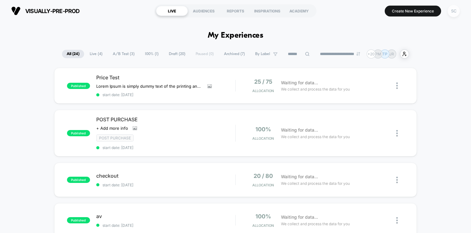
click at [456, 12] on div "SC" at bounding box center [454, 11] width 12 height 12
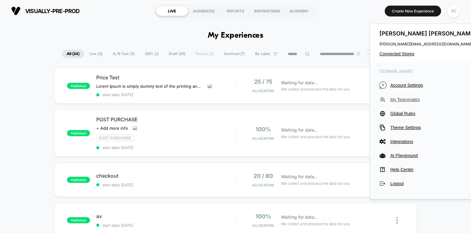
click at [403, 98] on span "My Teammates" at bounding box center [434, 99] width 88 height 5
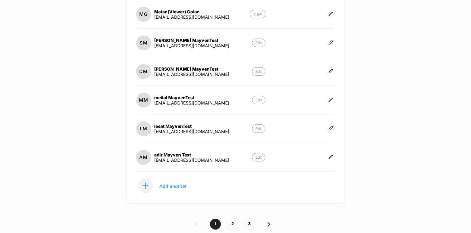
scroll to position [216, 0]
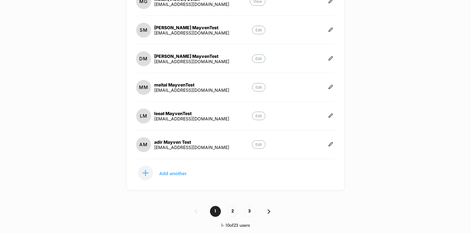
click at [255, 207] on div "1 2 3" at bounding box center [235, 211] width 471 height 11
click at [250, 208] on span "3" at bounding box center [249, 211] width 11 height 11
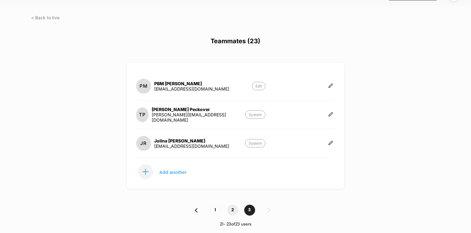
click at [234, 211] on span "2" at bounding box center [232, 210] width 11 height 11
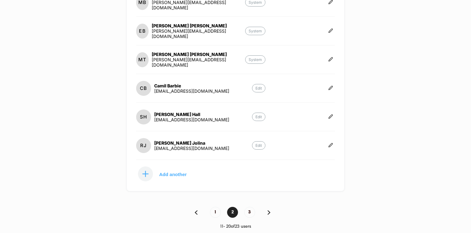
scroll to position [216, 0]
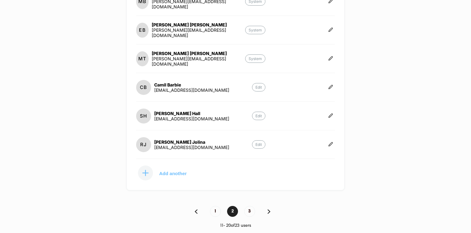
click at [176, 172] on p "Add another" at bounding box center [172, 173] width 27 height 3
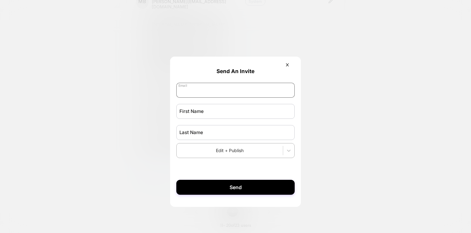
click at [202, 92] on input "email" at bounding box center [235, 90] width 118 height 15
paste input "**********"
type input "**********"
click at [192, 110] on input "text" at bounding box center [235, 111] width 118 height 15
type input "*******"
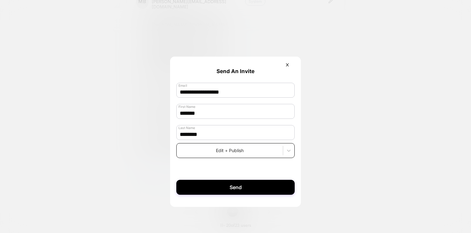
type input "********"
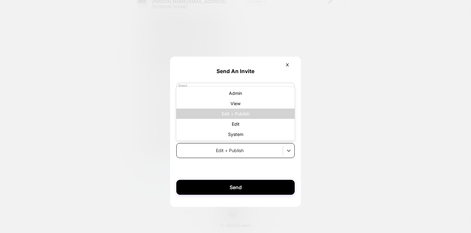
click at [200, 158] on div "Edit + Publish" at bounding box center [235, 150] width 118 height 15
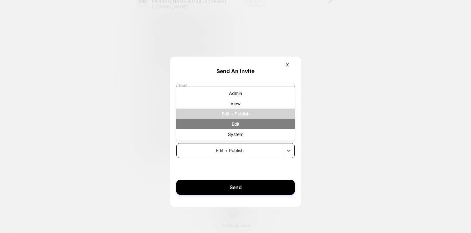
click at [217, 128] on div "Edit" at bounding box center [235, 124] width 118 height 10
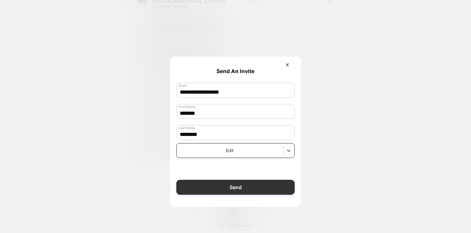
click at [204, 185] on button "Send" at bounding box center [235, 187] width 118 height 15
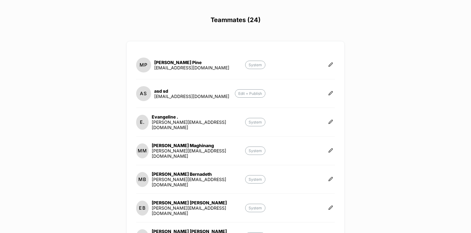
scroll to position [0, 0]
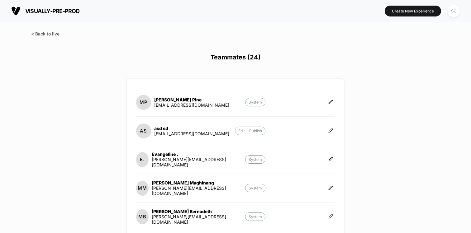
click at [42, 35] on span at bounding box center [45, 33] width 28 height 5
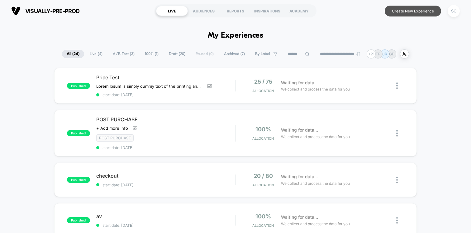
click at [399, 16] on button "Create New Experience" at bounding box center [413, 11] width 56 height 11
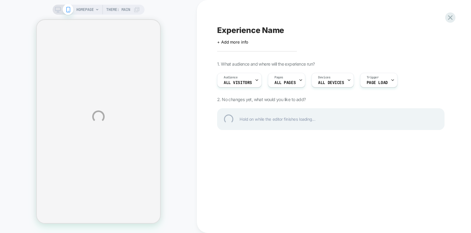
click at [88, 10] on div "HOMEPAGE Theme: MAIN Experience Name Click to edit experience details + Add mor…" at bounding box center [235, 116] width 471 height 233
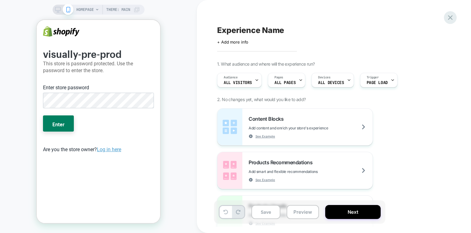
click at [448, 19] on icon at bounding box center [450, 17] width 8 height 8
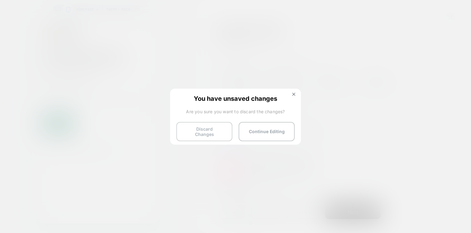
click at [202, 129] on button "Discard Changes" at bounding box center [204, 131] width 56 height 19
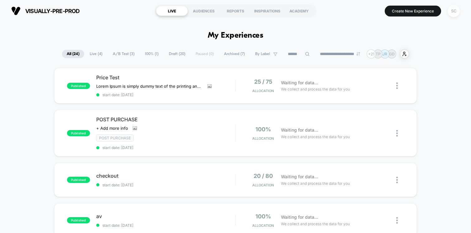
click at [456, 10] on div "SC" at bounding box center [454, 11] width 12 height 12
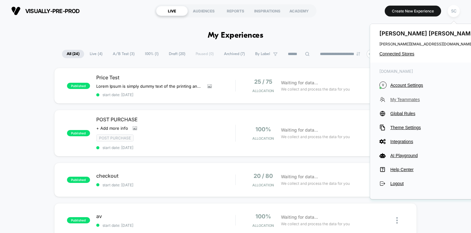
click at [402, 97] on span "My Teammates" at bounding box center [434, 99] width 88 height 5
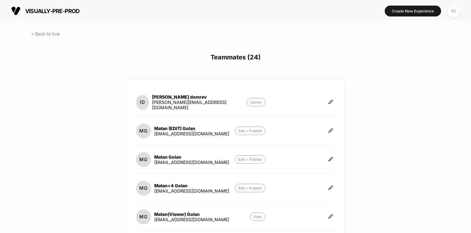
scroll to position [216, 0]
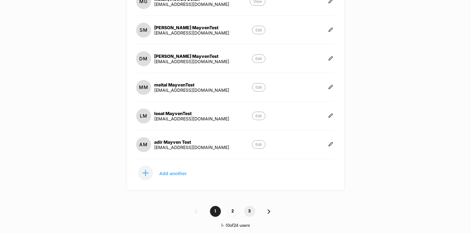
click at [251, 210] on span "3" at bounding box center [249, 211] width 11 height 11
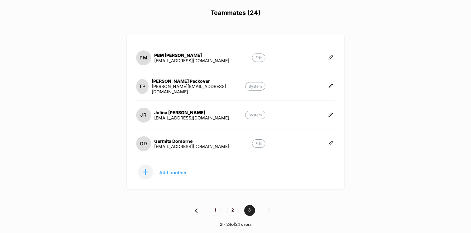
click at [165, 148] on div "[EMAIL_ADDRESS][DOMAIN_NAME]" at bounding box center [191, 146] width 75 height 5
copy div "dorsorne@yahoo.com Edit Add another 1 2 3 21 - 24 of 24 users Display size not …"
click at [329, 143] on icon at bounding box center [330, 143] width 5 height 5
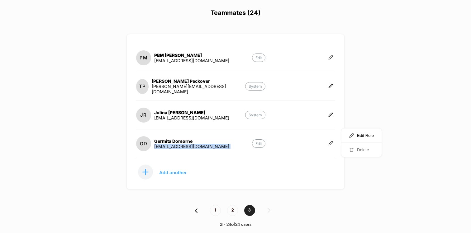
click at [357, 146] on button "Delete" at bounding box center [361, 150] width 40 height 14
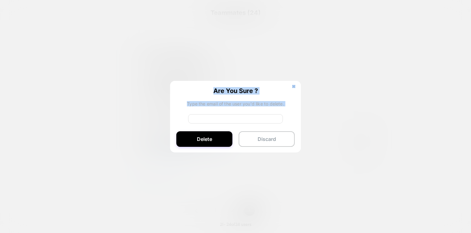
click at [201, 119] on input at bounding box center [235, 118] width 95 height 9
paste input "**********"
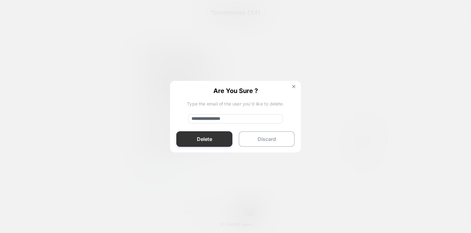
type input "**********"
click at [201, 138] on button "Delete" at bounding box center [204, 139] width 56 height 16
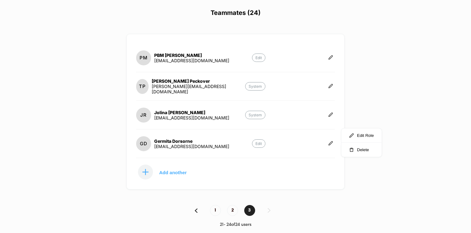
scroll to position [16, 0]
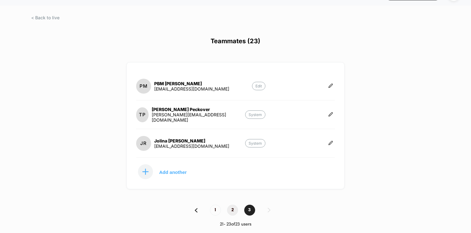
click at [233, 208] on span "2" at bounding box center [232, 210] width 11 height 11
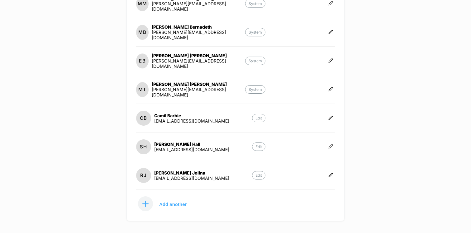
scroll to position [187, 0]
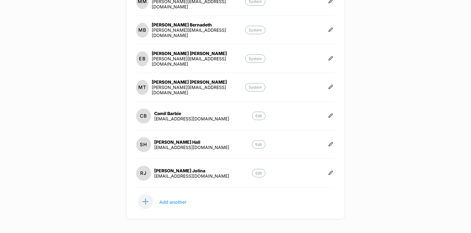
click at [170, 149] on div "SH Sally Hall SallyHall621@gmail.com" at bounding box center [182, 144] width 93 height 15
click at [170, 147] on div "[EMAIL_ADDRESS][DOMAIN_NAME]" at bounding box center [191, 147] width 75 height 5
copy div "SallyHall621@gmail.com Edit RJ"
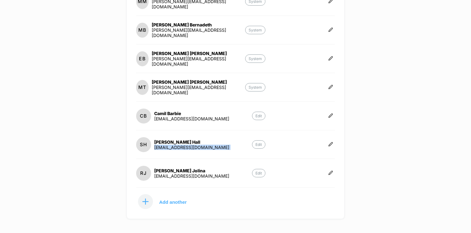
click at [330, 139] on div at bounding box center [331, 145] width 8 height 16
click at [332, 144] on icon at bounding box center [330, 144] width 5 height 5
click at [348, 147] on button "Delete" at bounding box center [361, 150] width 40 height 14
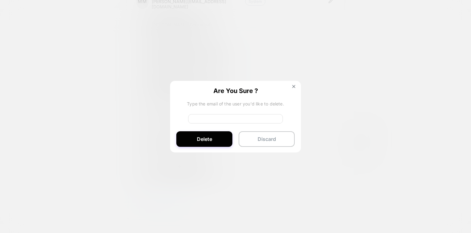
click at [220, 118] on input at bounding box center [235, 118] width 95 height 9
paste input "**********"
type input "**********"
click at [208, 137] on button "Delete" at bounding box center [204, 139] width 56 height 16
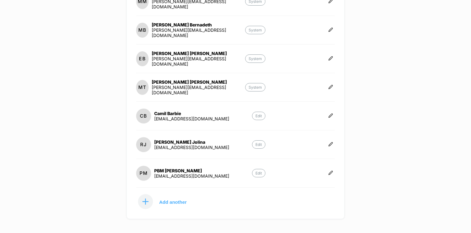
click at [184, 114] on div "Camil Barbie" at bounding box center [191, 113] width 75 height 5
click at [184, 116] on div "bcamil123@gmail.com" at bounding box center [191, 118] width 75 height 5
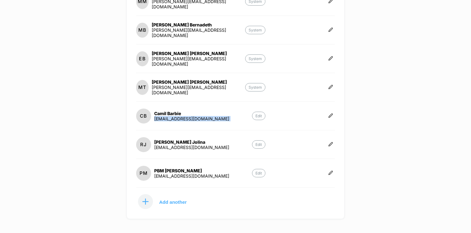
click at [184, 116] on div "bcamil123@gmail.com" at bounding box center [191, 118] width 75 height 5
copy div "bcamil123@gmail.com Edit RJ"
click at [329, 118] on div at bounding box center [331, 116] width 8 height 16
click at [327, 114] on button at bounding box center [331, 116] width 8 height 6
click at [348, 120] on button "Delete" at bounding box center [361, 122] width 40 height 14
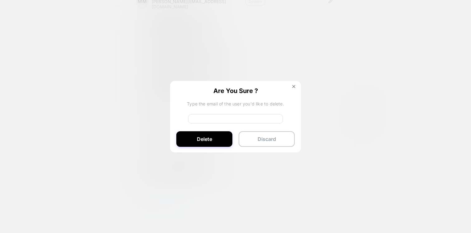
click at [204, 118] on input at bounding box center [235, 118] width 95 height 9
paste input "**********"
type input "**********"
click at [199, 141] on button "Delete" at bounding box center [204, 139] width 56 height 16
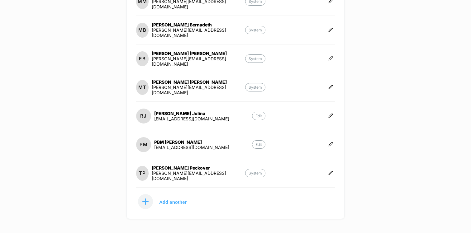
click at [182, 147] on div "pbmmanalo@gmail.com" at bounding box center [191, 147] width 75 height 5
copy div "pbmmanalo@gmail.com Edit TP"
click at [328, 142] on icon at bounding box center [330, 144] width 5 height 5
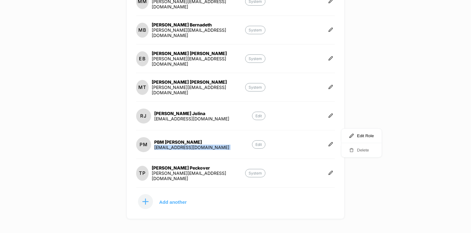
click at [357, 154] on button "Delete" at bounding box center [361, 150] width 40 height 14
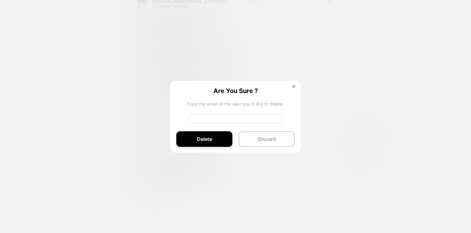
click at [239, 112] on div "Are You Sure ? Type the email of the user you'd like to delete. Delete Discard" at bounding box center [235, 117] width 131 height 72
click at [236, 117] on input at bounding box center [235, 118] width 95 height 9
paste input "**********"
type input "**********"
click at [202, 134] on button "Delete" at bounding box center [204, 139] width 56 height 16
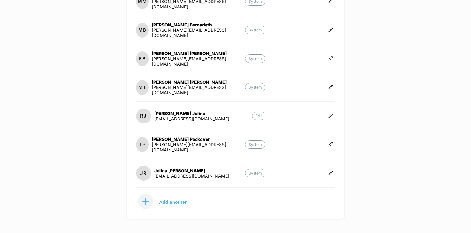
click at [196, 117] on div "romerojolina1997@gmail.com" at bounding box center [191, 118] width 75 height 5
copy div "romerojolina1997@gmail.com Edit TP"
click at [328, 114] on icon at bounding box center [330, 115] width 5 height 5
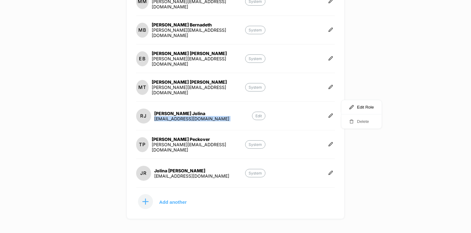
click at [361, 120] on button "Delete" at bounding box center [361, 122] width 40 height 14
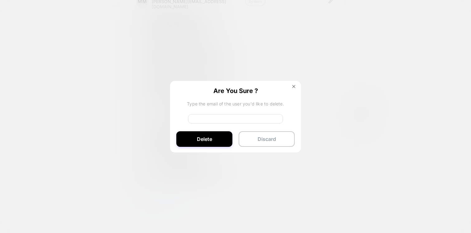
click at [216, 116] on input at bounding box center [235, 118] width 95 height 9
paste input "**********"
type input "**********"
click at [205, 136] on button "Delete" at bounding box center [204, 139] width 56 height 16
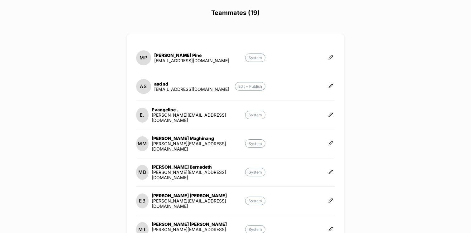
scroll to position [36, 0]
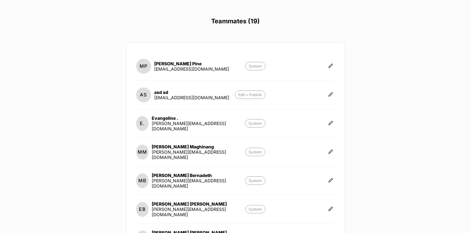
click at [176, 97] on div "foo@bare.com" at bounding box center [191, 97] width 75 height 5
click at [311, 95] on div "AS asd sd foo@bare.com Edit + Publish" at bounding box center [235, 98] width 199 height 22
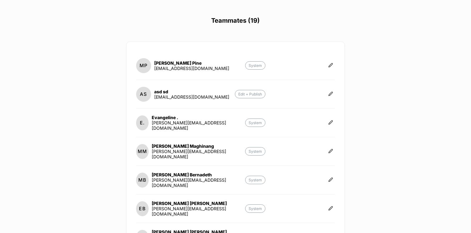
scroll to position [31, 0]
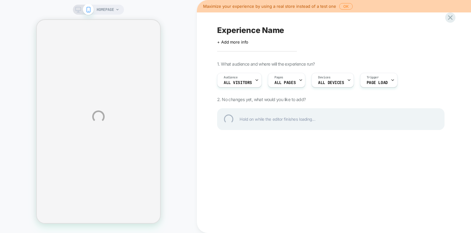
click at [341, 7] on div "HOMEPAGE Maximize your experience by using a real store instead of a test one O…" at bounding box center [235, 116] width 471 height 233
click at [343, 7] on div "HOMEPAGE Maximize your experience by using a real store instead of a test one O…" at bounding box center [235, 116] width 471 height 233
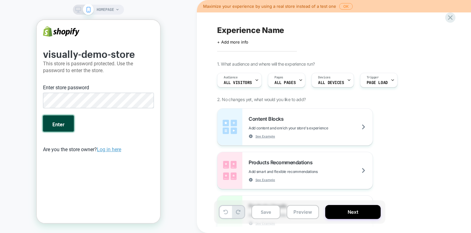
click at [56, 122] on button "Enter" at bounding box center [58, 124] width 31 height 16
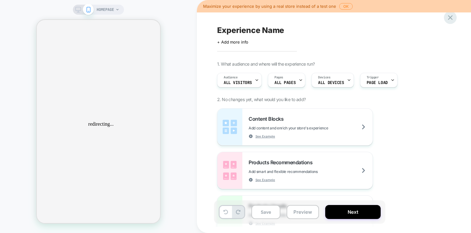
click at [452, 18] on icon at bounding box center [450, 17] width 8 height 8
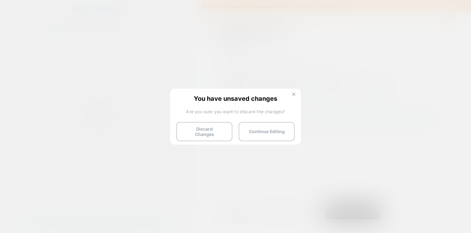
click at [294, 97] on button at bounding box center [293, 95] width 7 height 5
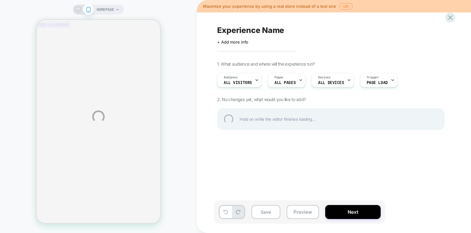
click at [106, 13] on div "HOMEPAGE Maximize your experience by using a real store instead of a test one O…" at bounding box center [235, 116] width 471 height 233
click at [341, 7] on div "HOMEPAGE Maximize your experience by using a real store instead of a test one O…" at bounding box center [235, 116] width 471 height 233
click at [343, 5] on div "HOMEPAGE Maximize your experience by using a real store instead of a test one O…" at bounding box center [235, 116] width 471 height 233
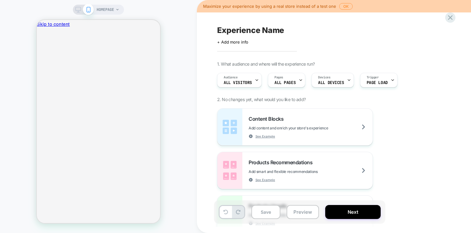
click at [343, 5] on button "OK" at bounding box center [345, 6] width 13 height 7
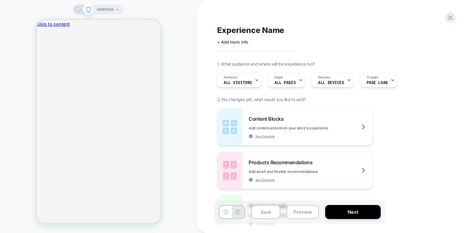
click at [113, 9] on span "HOMEPAGE" at bounding box center [105, 10] width 17 height 10
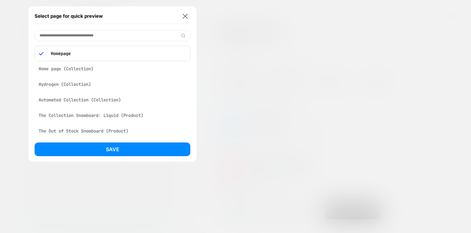
click at [74, 98] on div "Automated Collection (Collection)" at bounding box center [113, 100] width 156 height 12
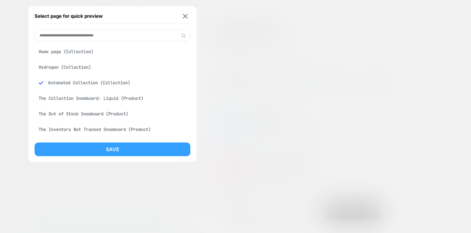
click at [83, 146] on button "Save" at bounding box center [113, 150] width 156 height 14
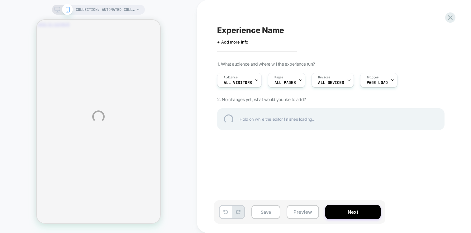
click at [68, 99] on div "COLLECTION: Automated Collection (Category) COLLECTION: Automated Collection (C…" at bounding box center [235, 116] width 471 height 233
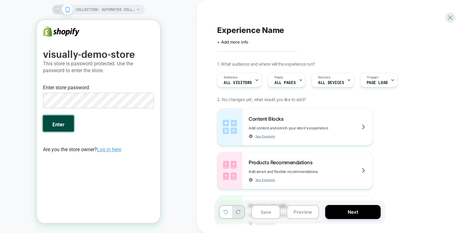
click at [57, 127] on button "Enter" at bounding box center [58, 124] width 31 height 16
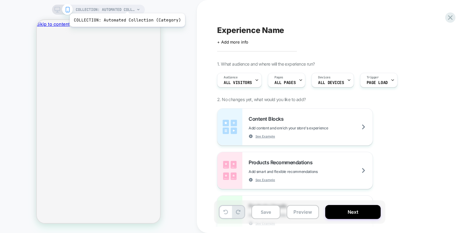
click at [126, 6] on span "COLLECTION: Automated Collection (Category)" at bounding box center [105, 10] width 59 height 10
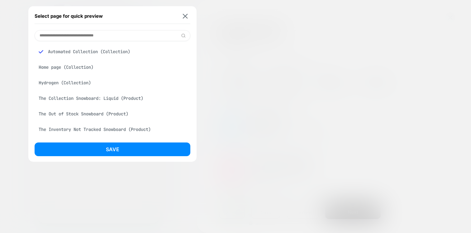
click at [87, 35] on input at bounding box center [113, 35] width 156 height 11
paste input "**********"
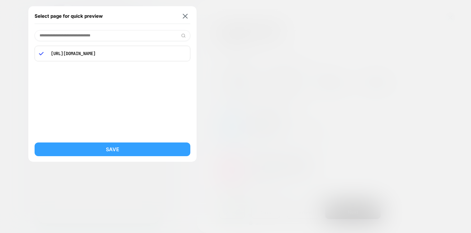
type input "**********"
click at [76, 150] on button "Save" at bounding box center [113, 150] width 156 height 14
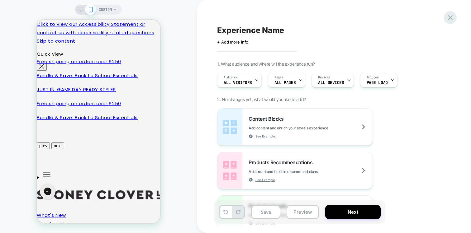
click at [449, 19] on icon at bounding box center [450, 17] width 8 height 8
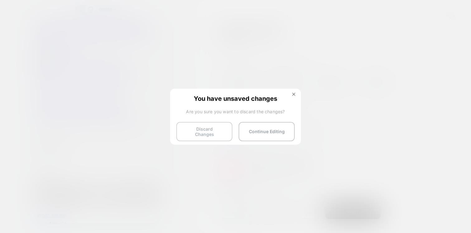
click at [213, 127] on button "Discard Changes" at bounding box center [204, 131] width 56 height 19
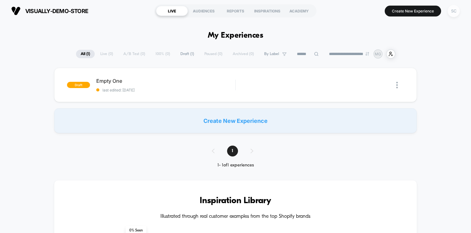
click at [456, 12] on div "SC" at bounding box center [454, 11] width 12 height 12
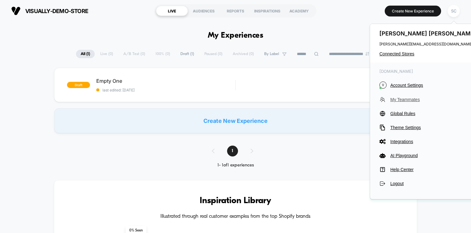
click at [397, 101] on span "My Teammates" at bounding box center [434, 99] width 88 height 5
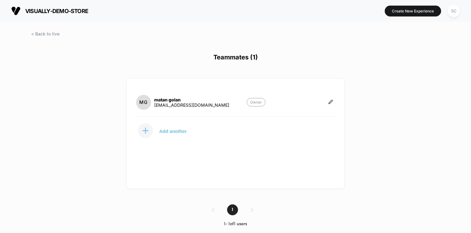
click at [174, 127] on button "Add another" at bounding box center [167, 131] width 62 height 16
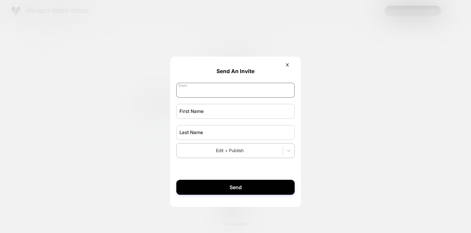
click at [208, 93] on input "email" at bounding box center [235, 90] width 118 height 15
paste input "**********"
type input "**********"
click at [193, 116] on input "text" at bounding box center [235, 111] width 118 height 15
type input "*******"
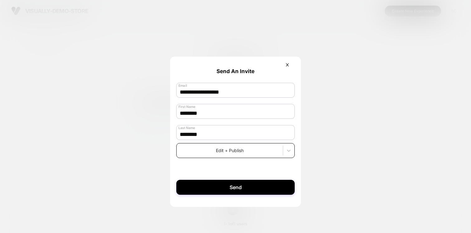
type input "********"
click at [192, 153] on div at bounding box center [230, 150] width 100 height 7
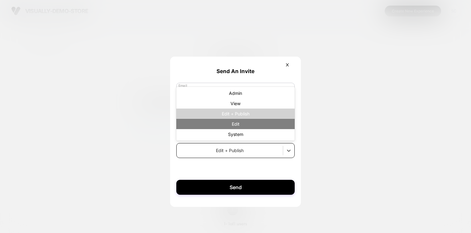
click at [224, 127] on div "Edit" at bounding box center [235, 124] width 118 height 10
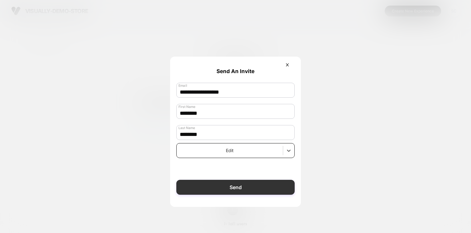
click at [218, 185] on button "Send" at bounding box center [235, 187] width 118 height 15
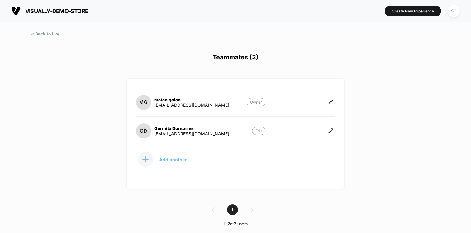
click at [164, 158] on p "Add another" at bounding box center [172, 159] width 27 height 3
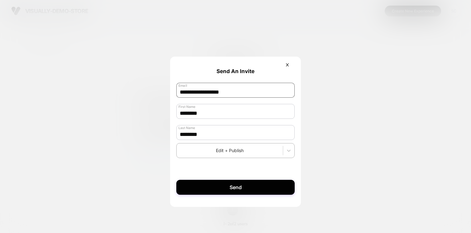
click at [221, 94] on input "**********" at bounding box center [235, 90] width 118 height 15
paste input "****"
type input "**********"
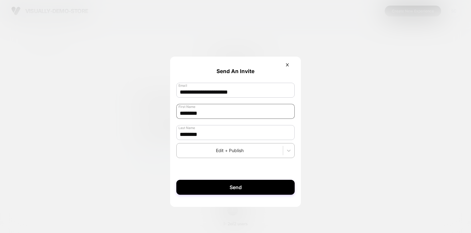
click at [204, 111] on input "*******" at bounding box center [235, 111] width 118 height 15
click at [195, 116] on input "*******" at bounding box center [235, 111] width 118 height 15
type input "*"
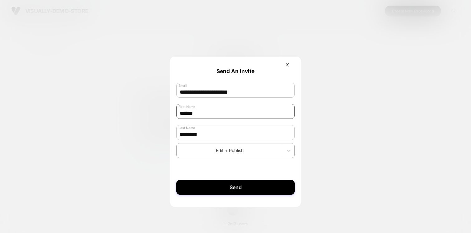
type input "*****"
type input "****"
click at [204, 146] on div "Edit + Publish" at bounding box center [235, 150] width 118 height 15
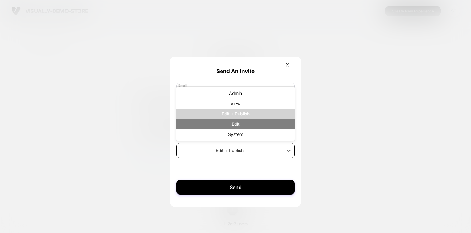
click at [218, 128] on div "Edit" at bounding box center [235, 124] width 118 height 10
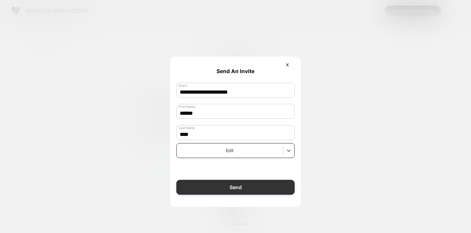
click at [207, 194] on button "Send" at bounding box center [235, 187] width 118 height 15
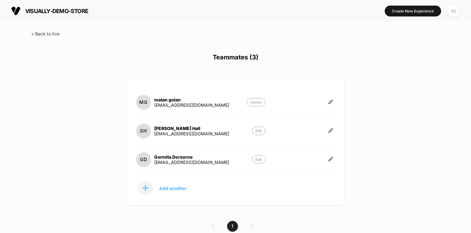
click at [55, 33] on span at bounding box center [45, 33] width 28 height 5
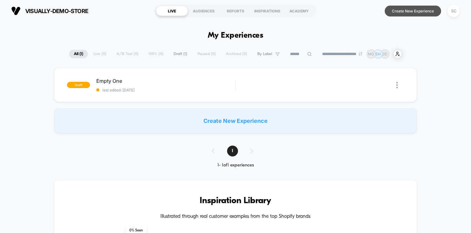
click at [404, 14] on button "Create New Experience" at bounding box center [413, 11] width 56 height 11
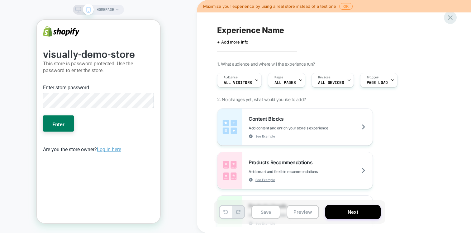
click at [446, 16] on div at bounding box center [450, 17] width 13 height 13
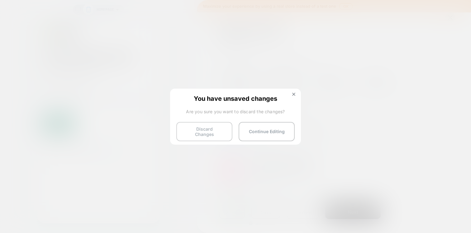
click at [218, 130] on button "Discard Changes" at bounding box center [204, 131] width 56 height 19
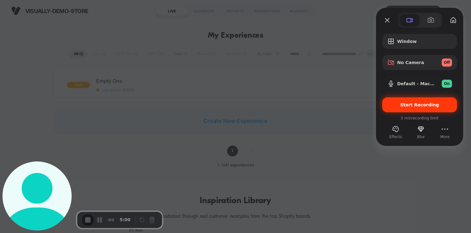
click at [403, 107] on span "Start Recording" at bounding box center [419, 105] width 39 height 5
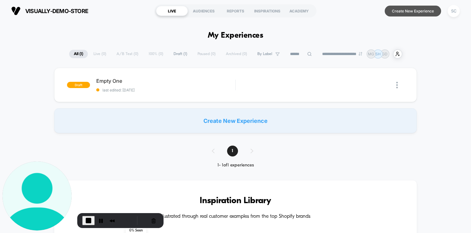
click at [403, 11] on button "Create New Experience" at bounding box center [413, 11] width 56 height 11
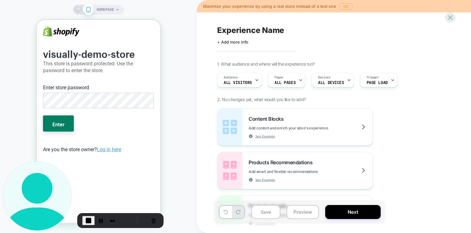
click at [343, 7] on button "OK" at bounding box center [345, 6] width 13 height 7
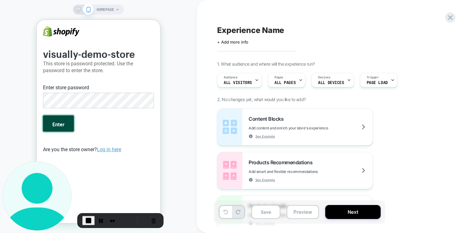
click at [57, 125] on button "Enter" at bounding box center [58, 124] width 31 height 16
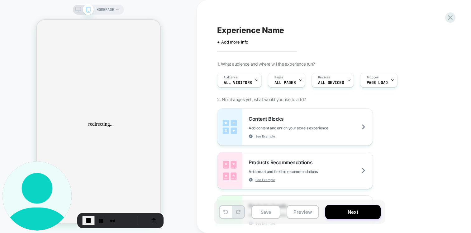
click at [115, 7] on div "HOMEPAGE" at bounding box center [108, 10] width 23 height 10
click at [99, 6] on span "HOMEPAGE" at bounding box center [105, 10] width 17 height 10
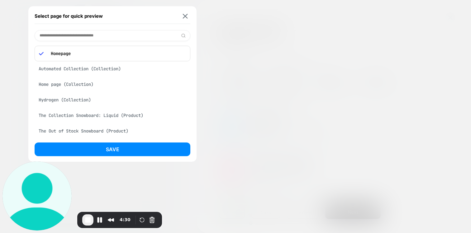
click at [44, 40] on input at bounding box center [113, 35] width 156 height 11
paste input "**********"
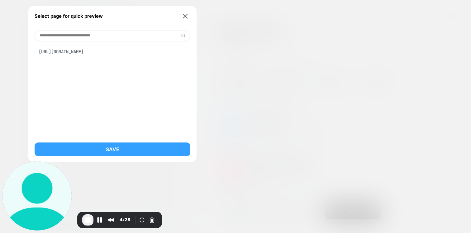
type input "**********"
click at [104, 150] on button "Save" at bounding box center [113, 150] width 156 height 14
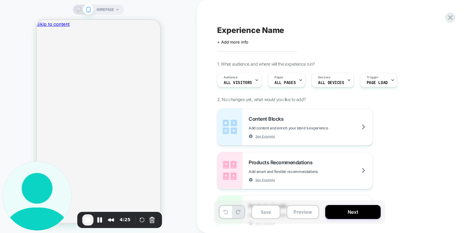
click at [106, 12] on span "HOMEPAGE" at bounding box center [105, 10] width 17 height 10
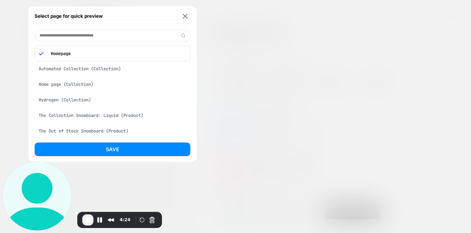
click at [94, 36] on input at bounding box center [113, 35] width 156 height 11
paste input "**********"
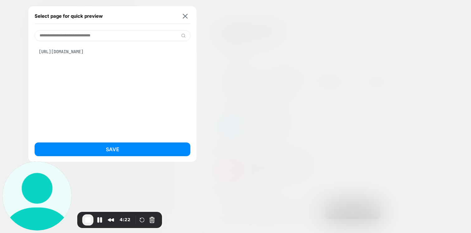
type input "**********"
click at [104, 51] on div "[URL][DOMAIN_NAME]" at bounding box center [113, 52] width 156 height 12
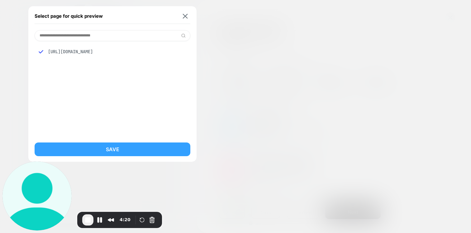
click at [87, 152] on button "Save" at bounding box center [113, 150] width 156 height 14
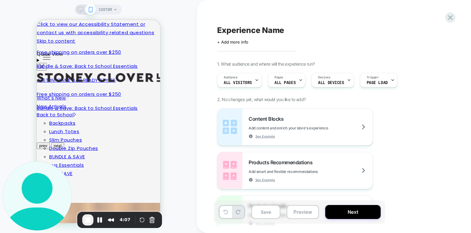
click at [174, 53] on div "CUSTOM" at bounding box center [98, 116] width 197 height 221
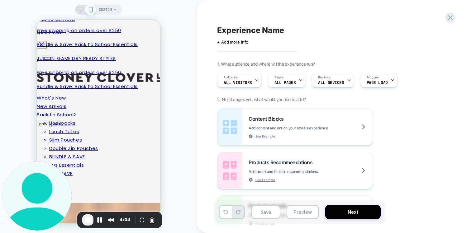
scroll to position [18, 0]
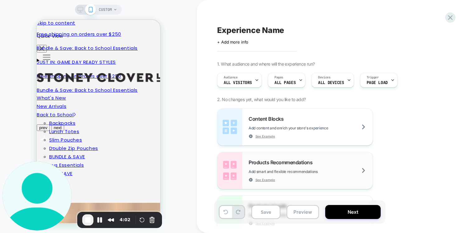
click at [331, 164] on div "Products Recommendations Add smart and flexible recommendations See Example" at bounding box center [311, 171] width 124 height 23
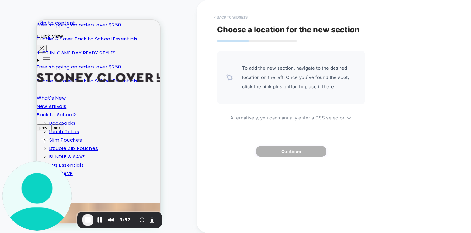
click at [226, 16] on button "< Back to widgets" at bounding box center [231, 17] width 40 height 10
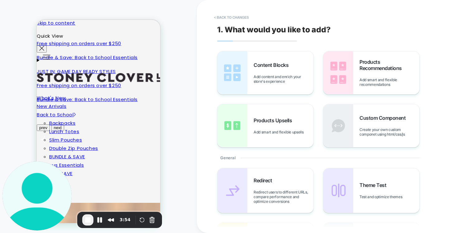
click at [86, 221] on span "End Recording" at bounding box center [87, 220] width 7 height 7
